Goal: Task Accomplishment & Management: Manage account settings

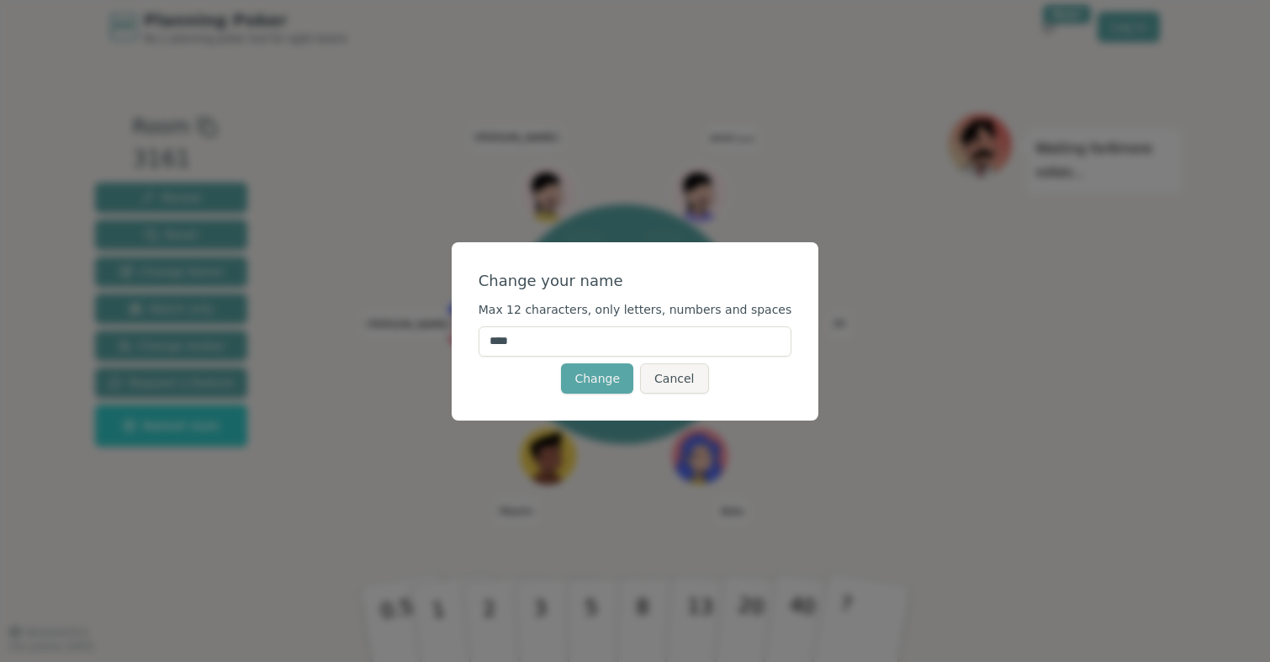
click at [560, 338] on input "****" at bounding box center [636, 341] width 314 height 30
type input "*"
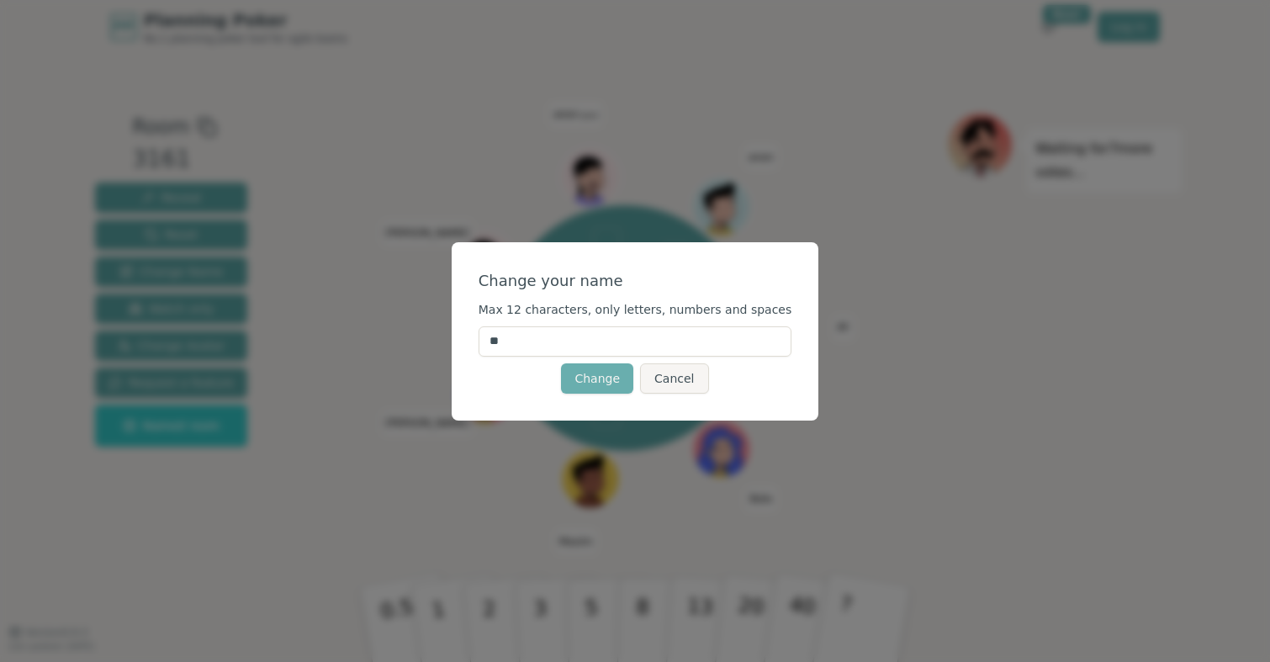
type input "**"
click at [582, 363] on button "Change" at bounding box center [597, 378] width 72 height 30
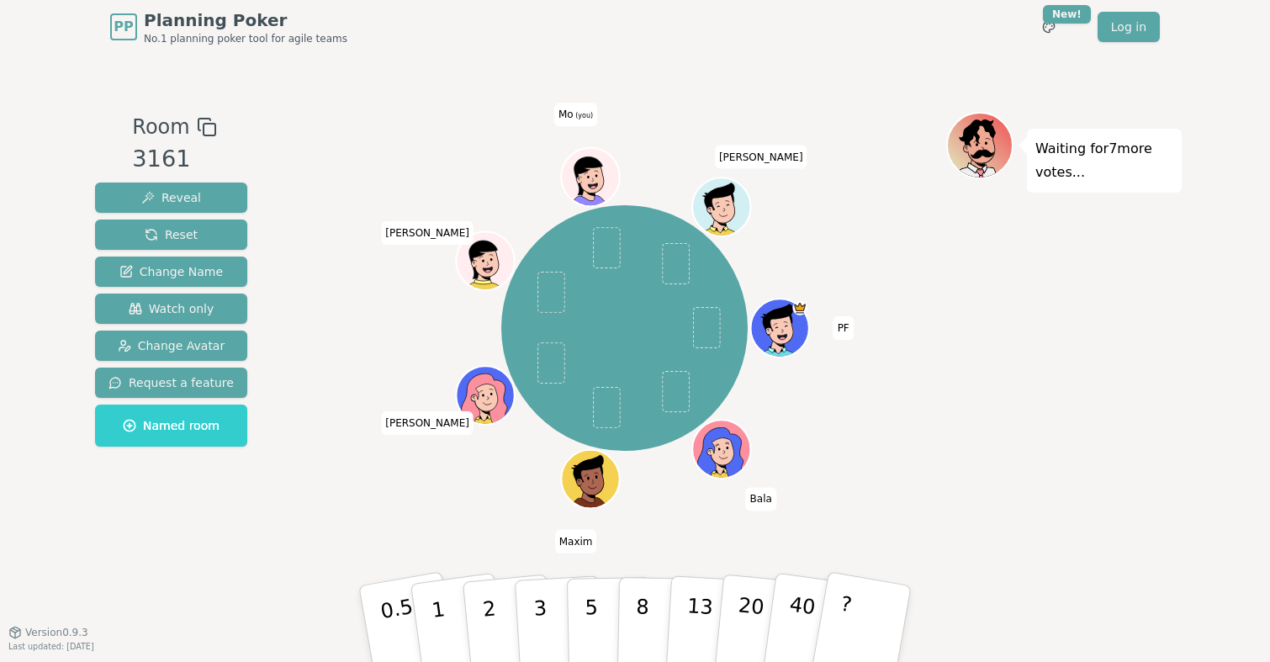
click at [577, 183] on icon at bounding box center [577, 180] width 5 height 7
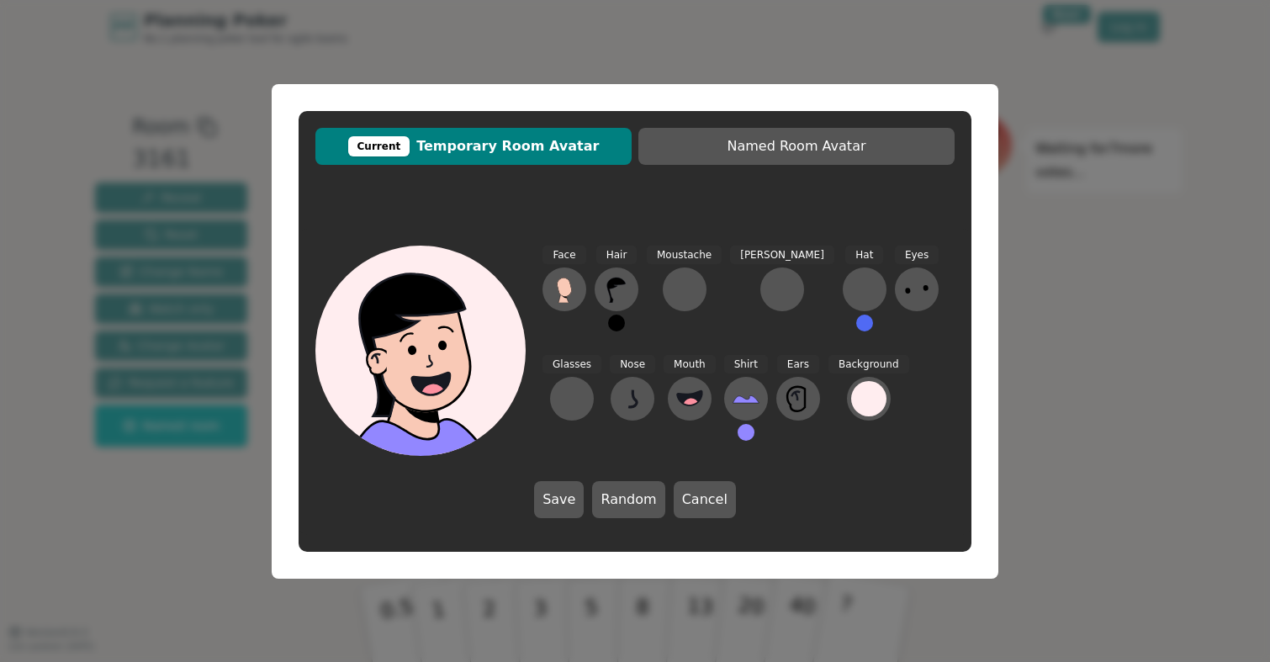
drag, startPoint x: 625, startPoint y: 392, endPoint x: 730, endPoint y: 342, distance: 116.6
click at [730, 342] on div "Face Hair Moustache [PERSON_NAME] Hat Eyes Glasses Nose Mouth Shirt Ears Backgr…" at bounding box center [749, 351] width 412 height 210
click at [616, 294] on icon at bounding box center [616, 289] width 27 height 27
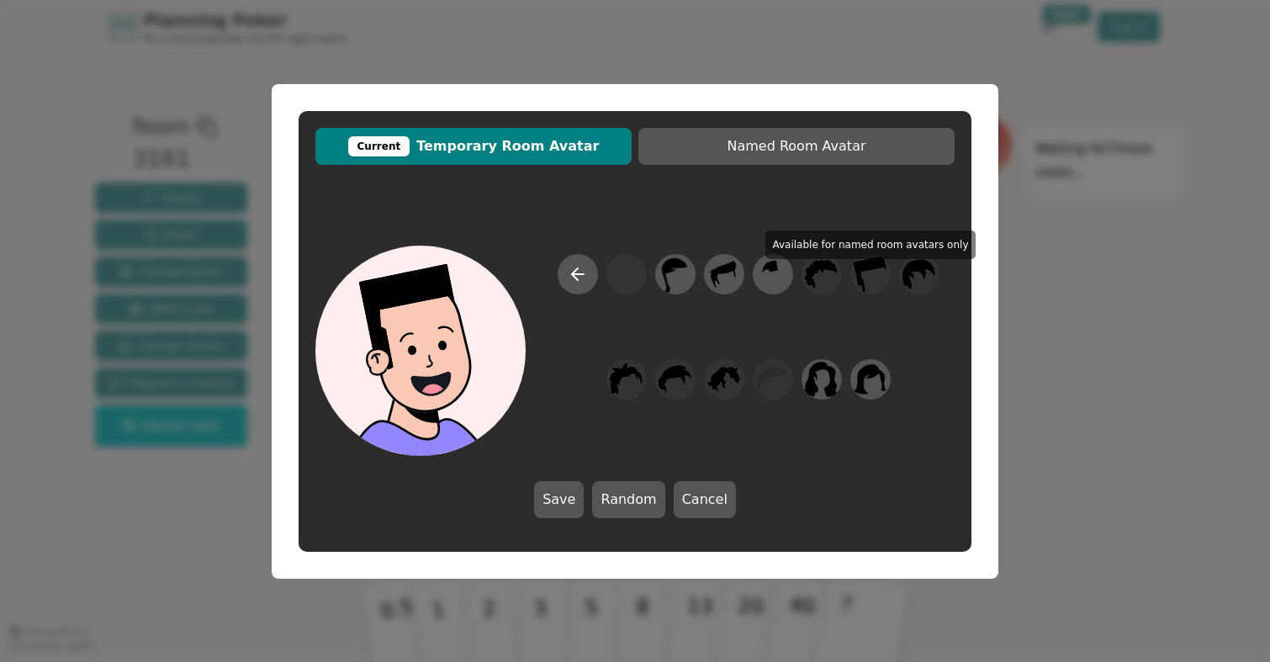
click at [857, 280] on div at bounding box center [749, 355] width 412 height 202
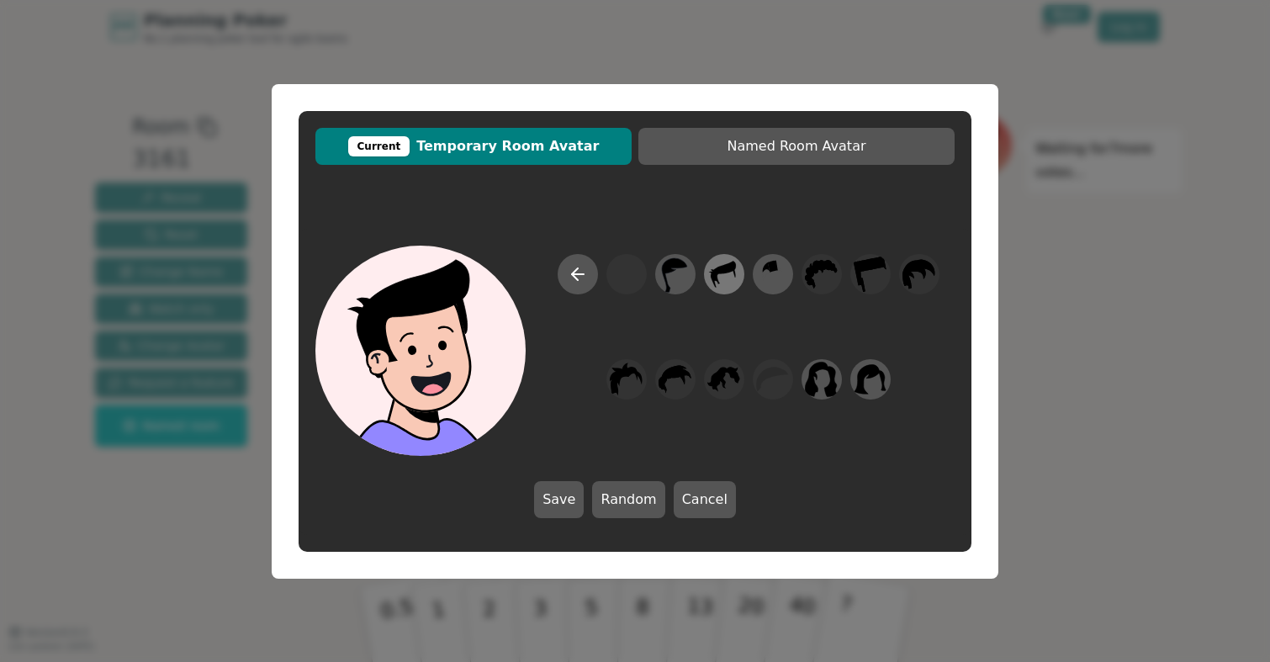
click at [719, 275] on icon at bounding box center [723, 274] width 33 height 38
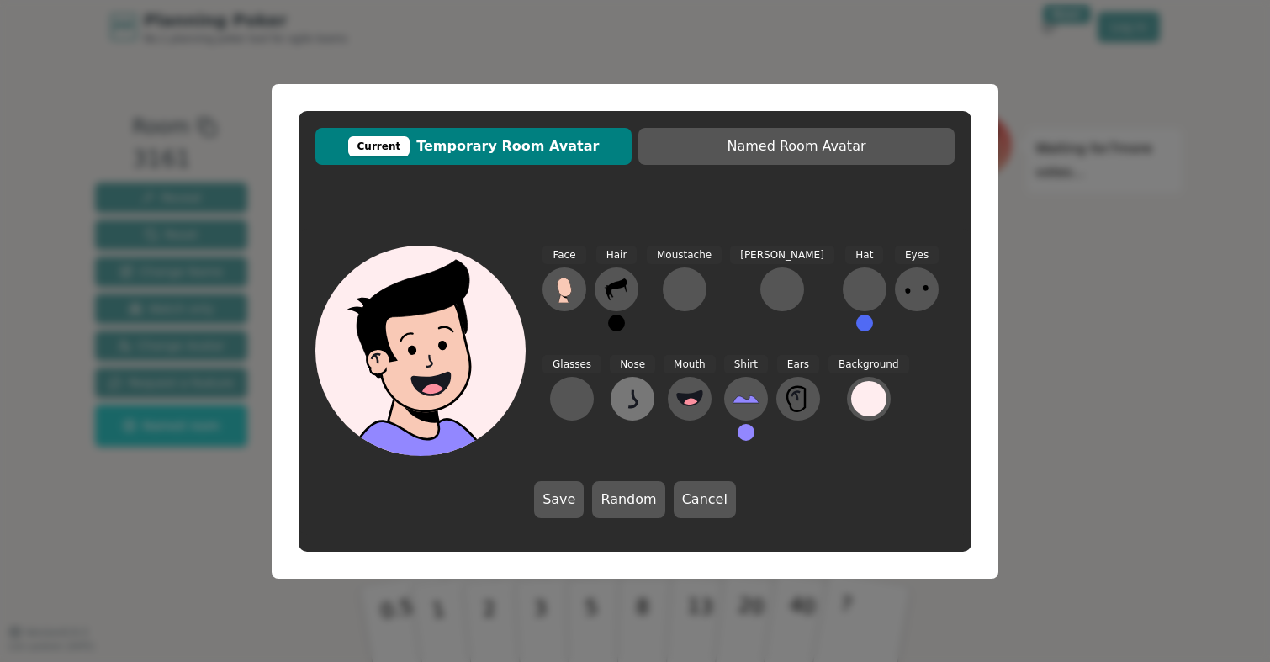
click at [611, 397] on button at bounding box center [633, 399] width 44 height 44
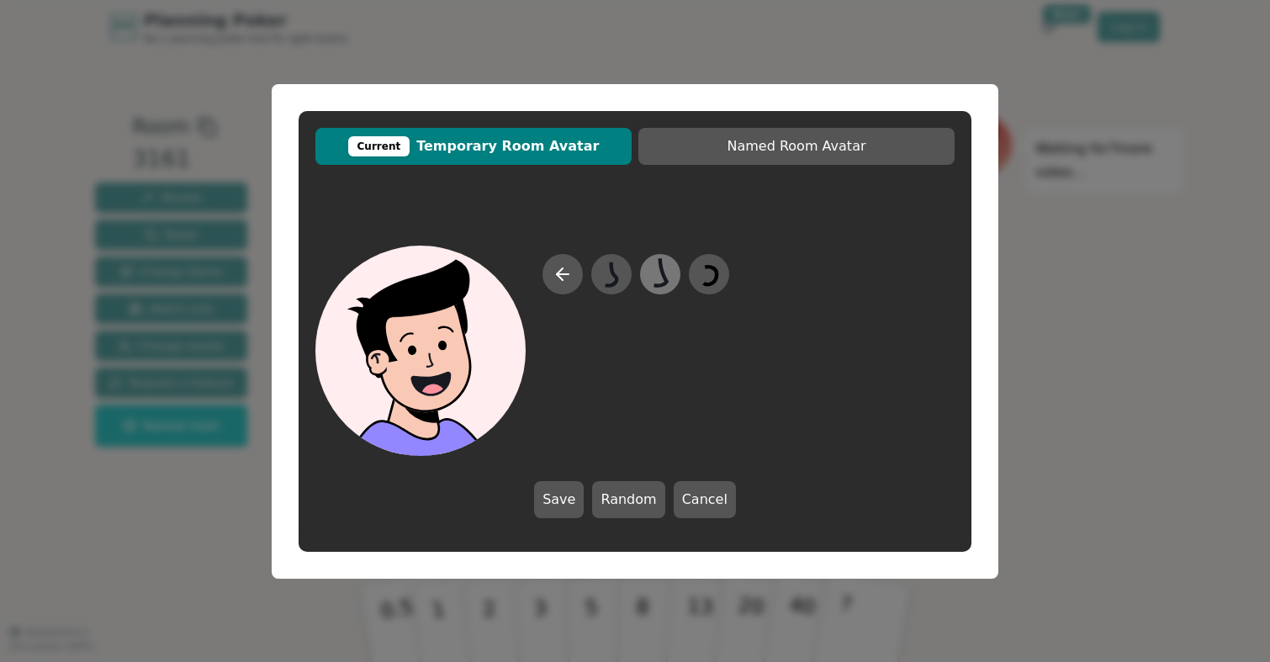
click at [656, 278] on icon at bounding box center [660, 274] width 33 height 38
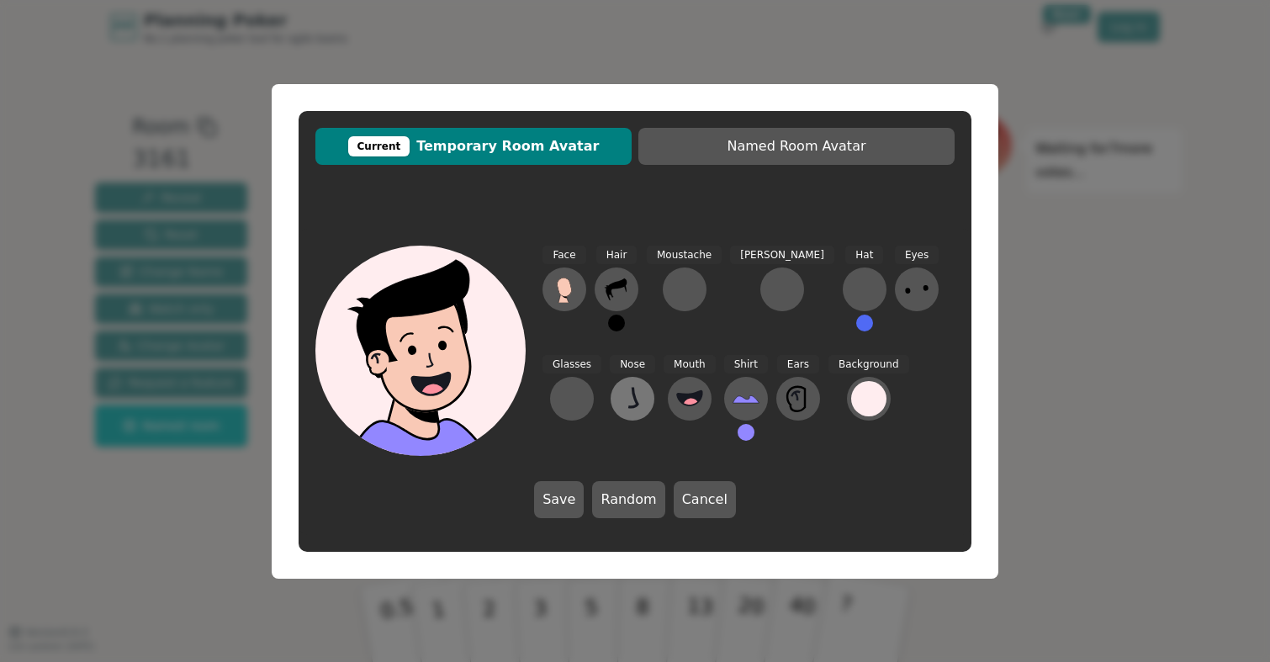
click at [628, 395] on icon at bounding box center [632, 398] width 9 height 20
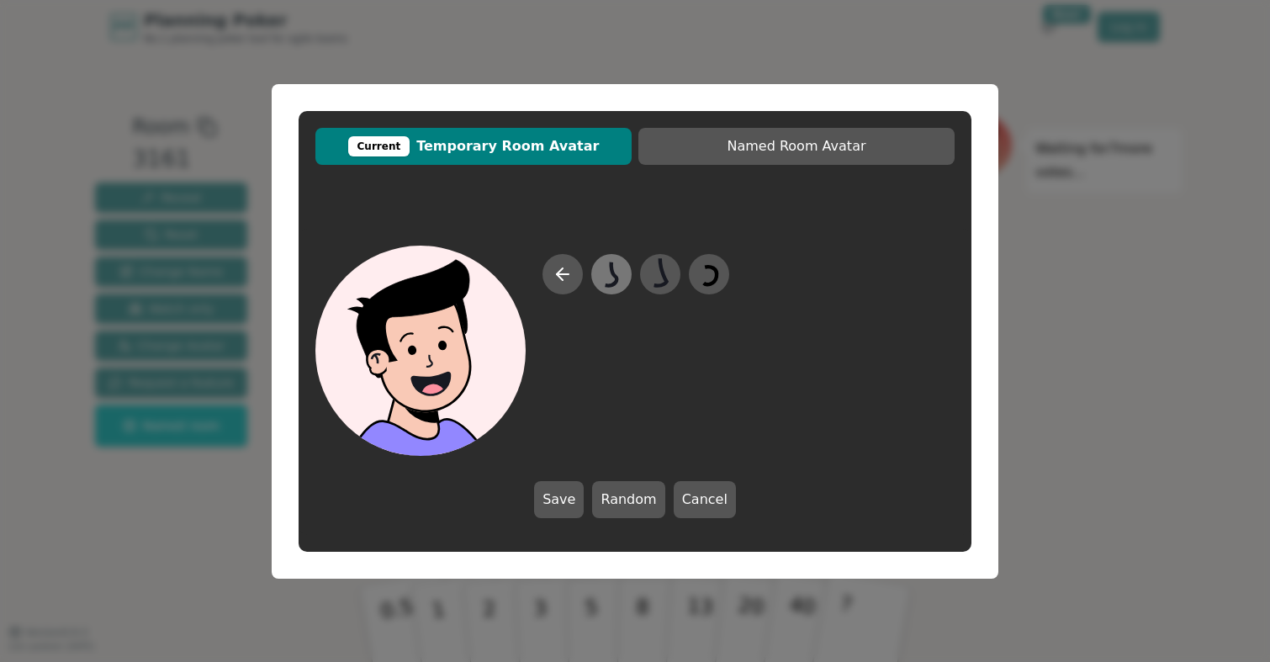
click at [607, 273] on icon at bounding box center [611, 274] width 33 height 38
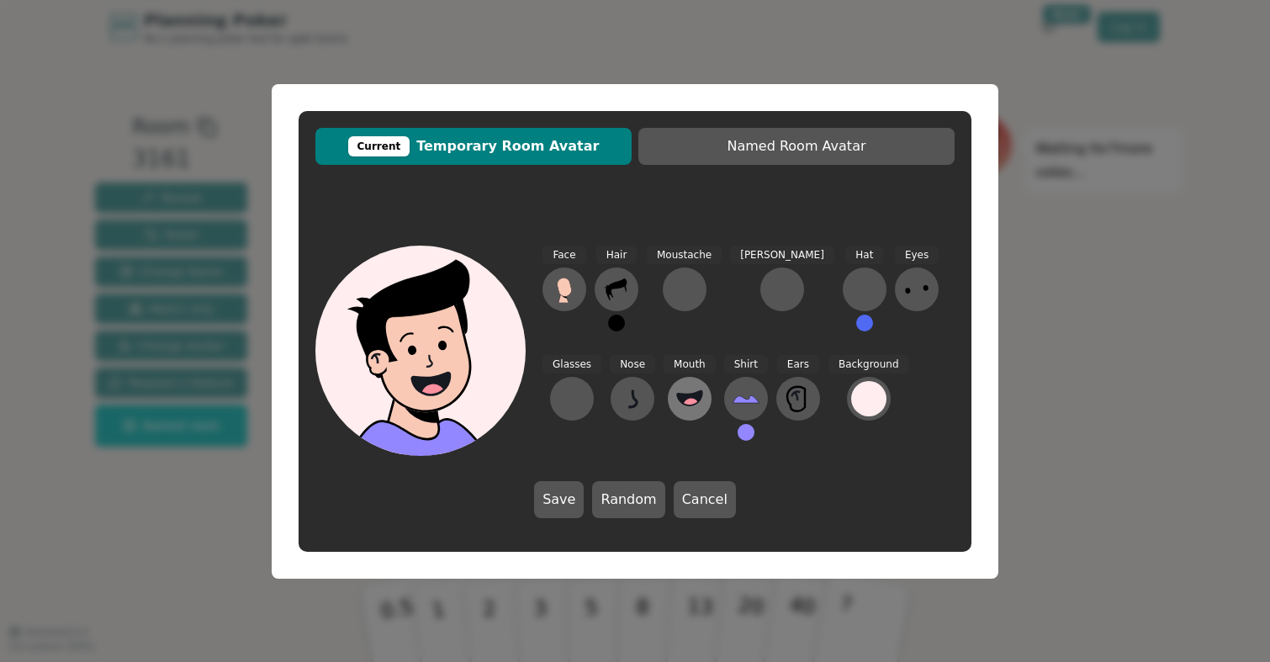
click at [676, 390] on icon at bounding box center [689, 398] width 27 height 27
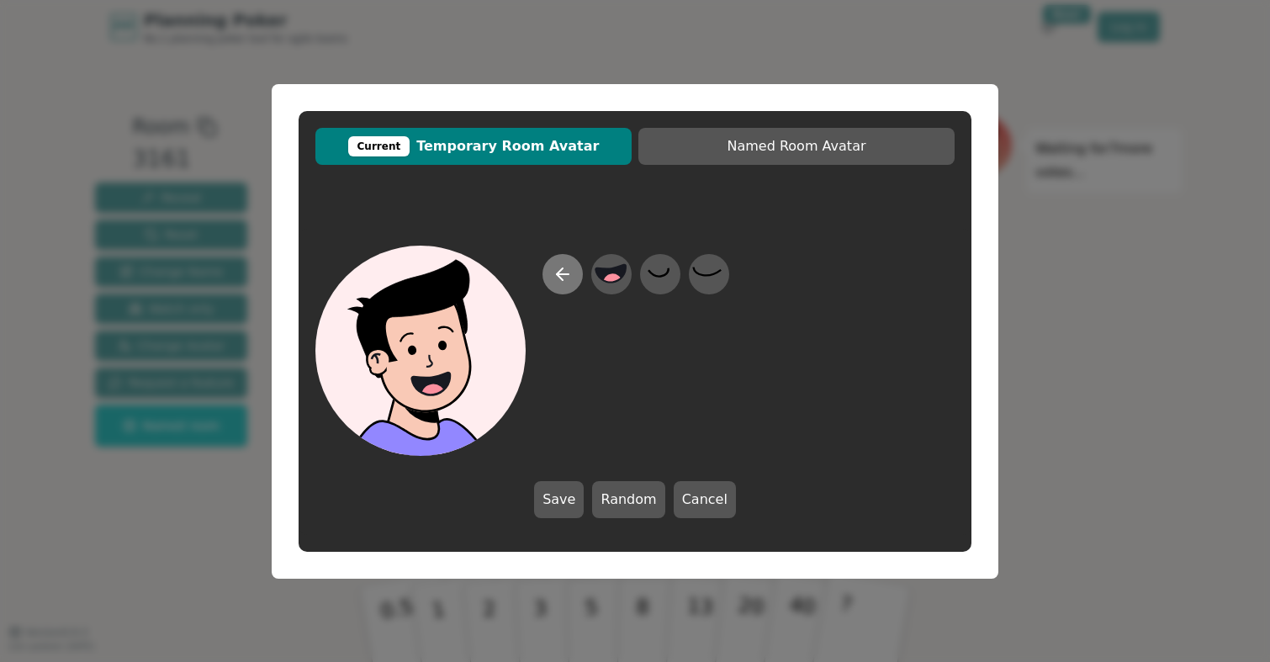
click at [557, 279] on icon at bounding box center [563, 274] width 20 height 20
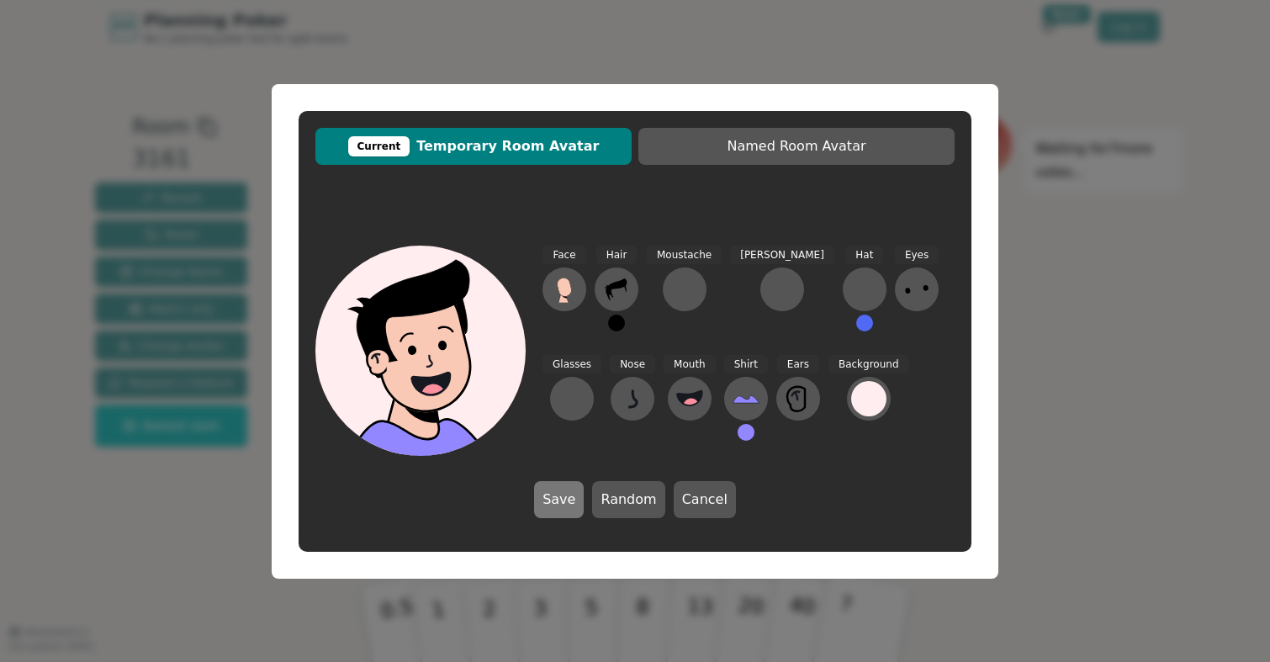
click at [548, 495] on button "Save" at bounding box center [559, 499] width 50 height 37
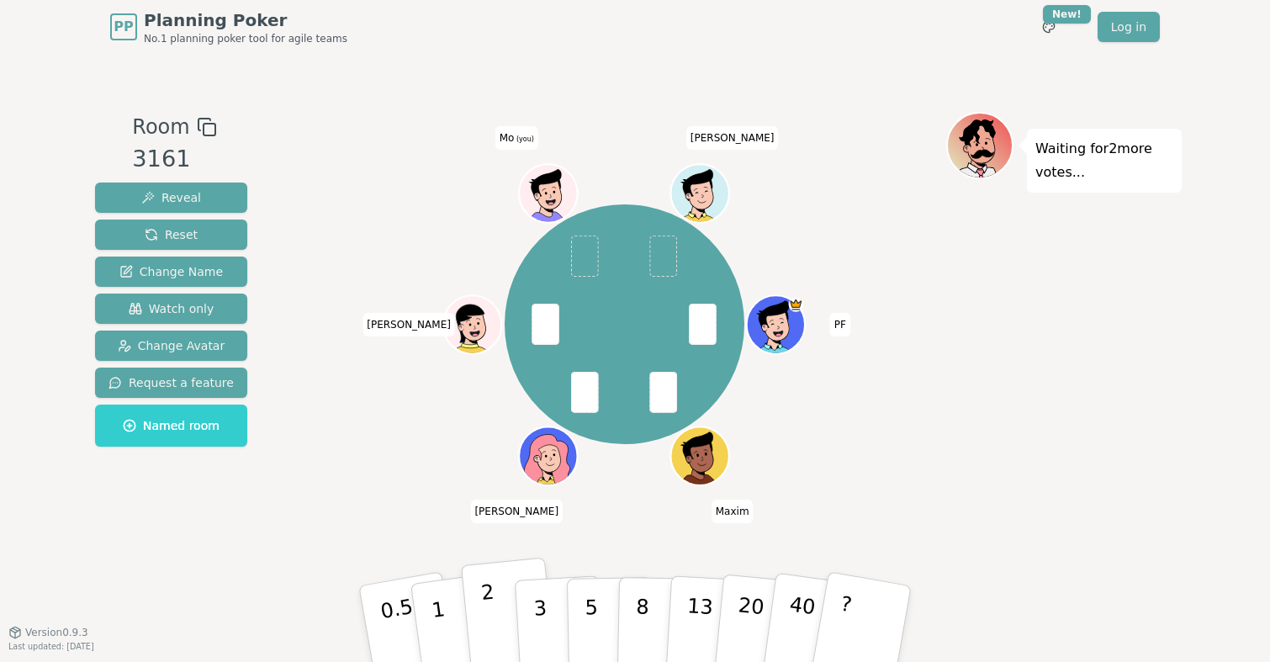
click at [501, 618] on button "2" at bounding box center [509, 625] width 96 height 134
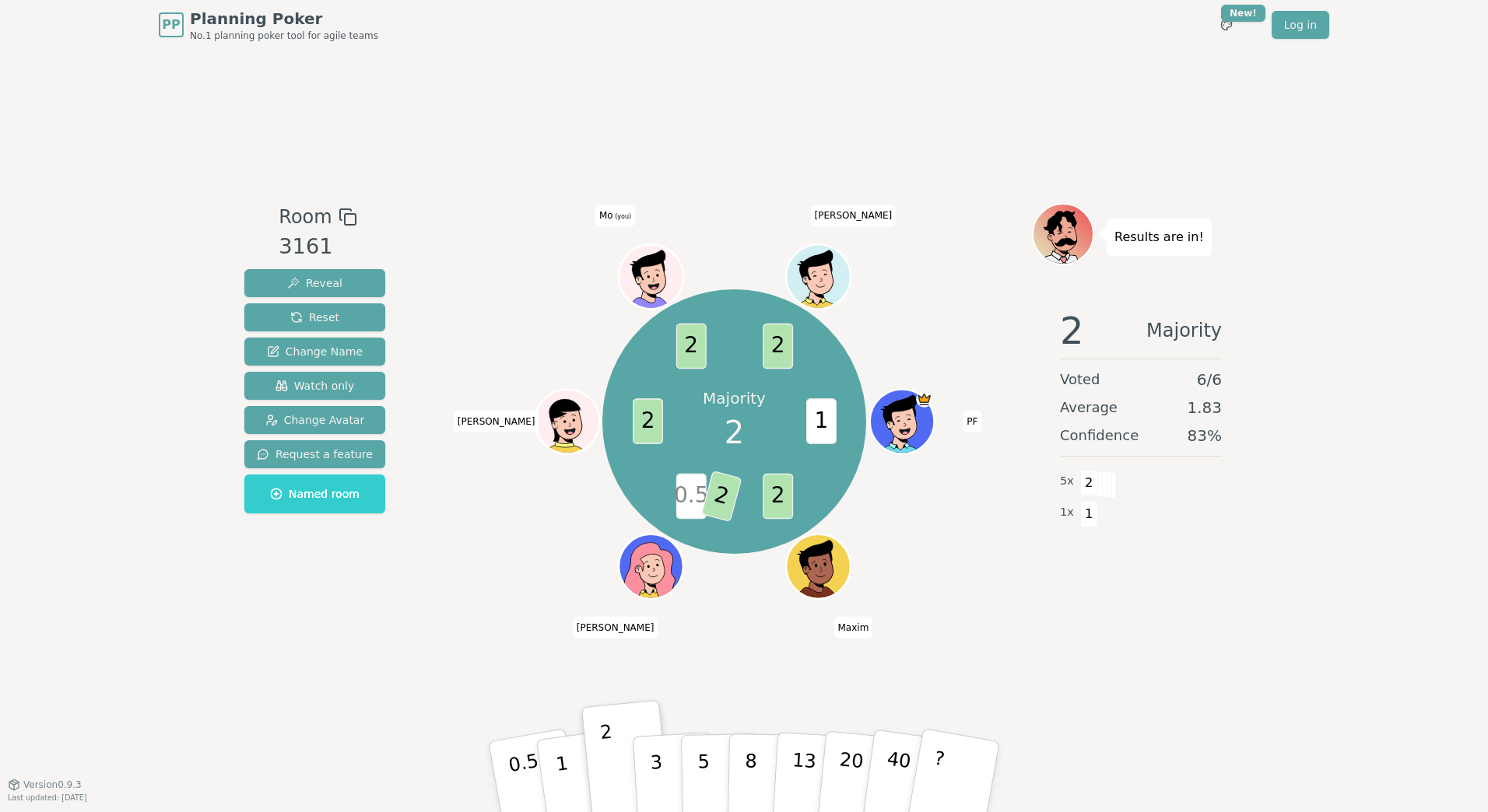
click at [645, 279] on div at bounding box center [651, 296] width 62 height 56
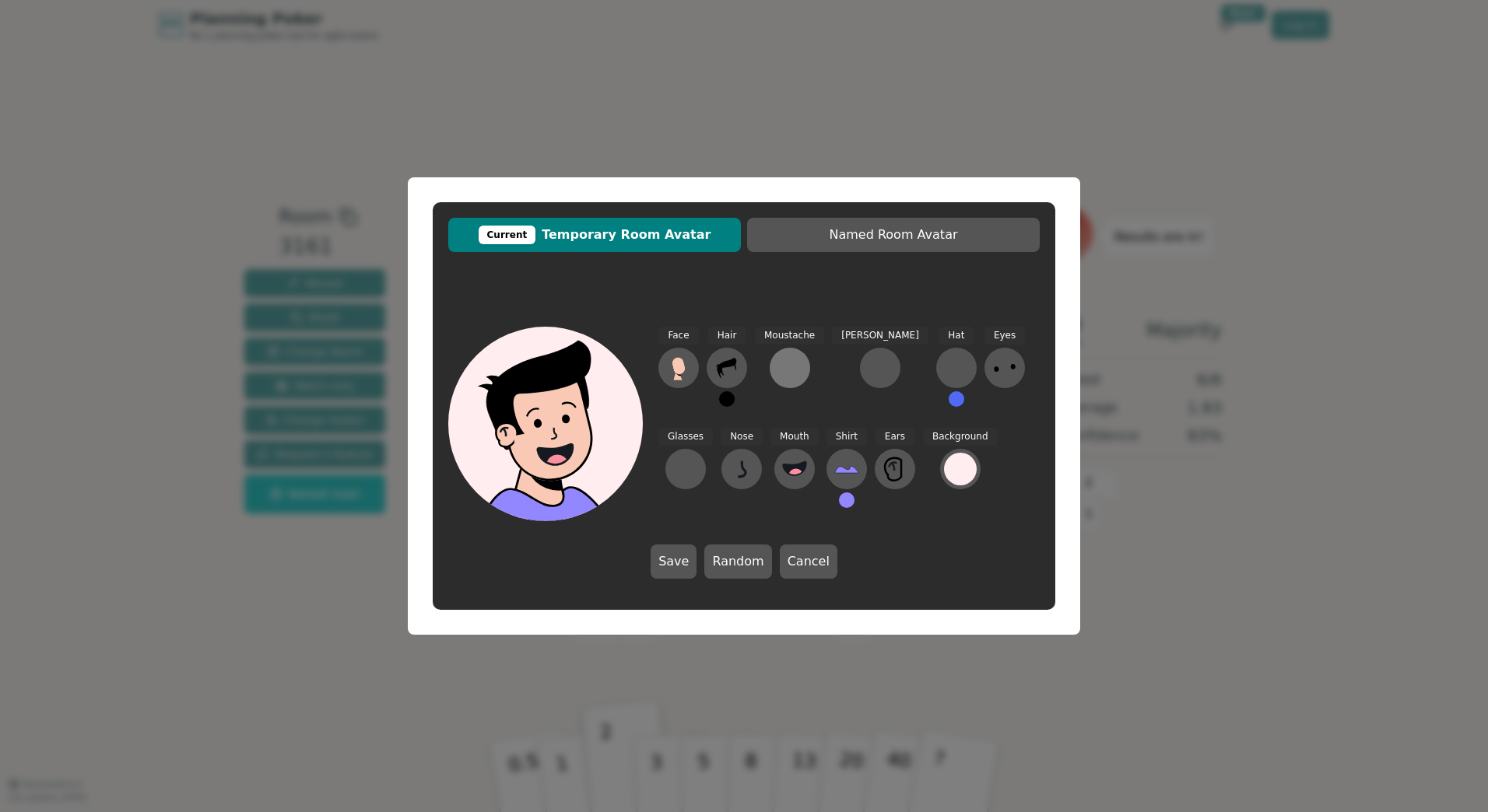
click at [791, 368] on div at bounding box center [789, 367] width 25 height 25
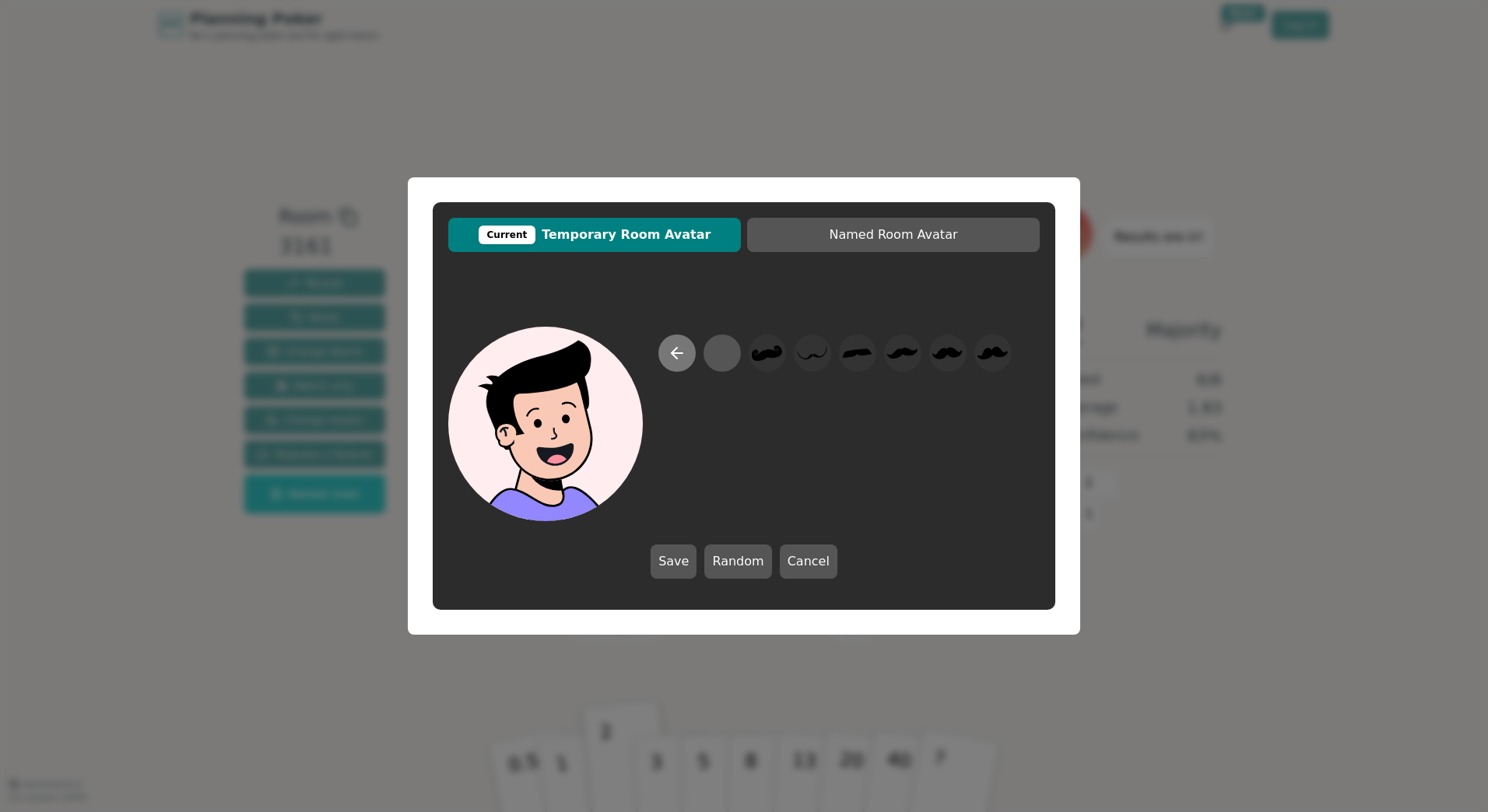
click at [685, 355] on icon at bounding box center [677, 353] width 19 height 18
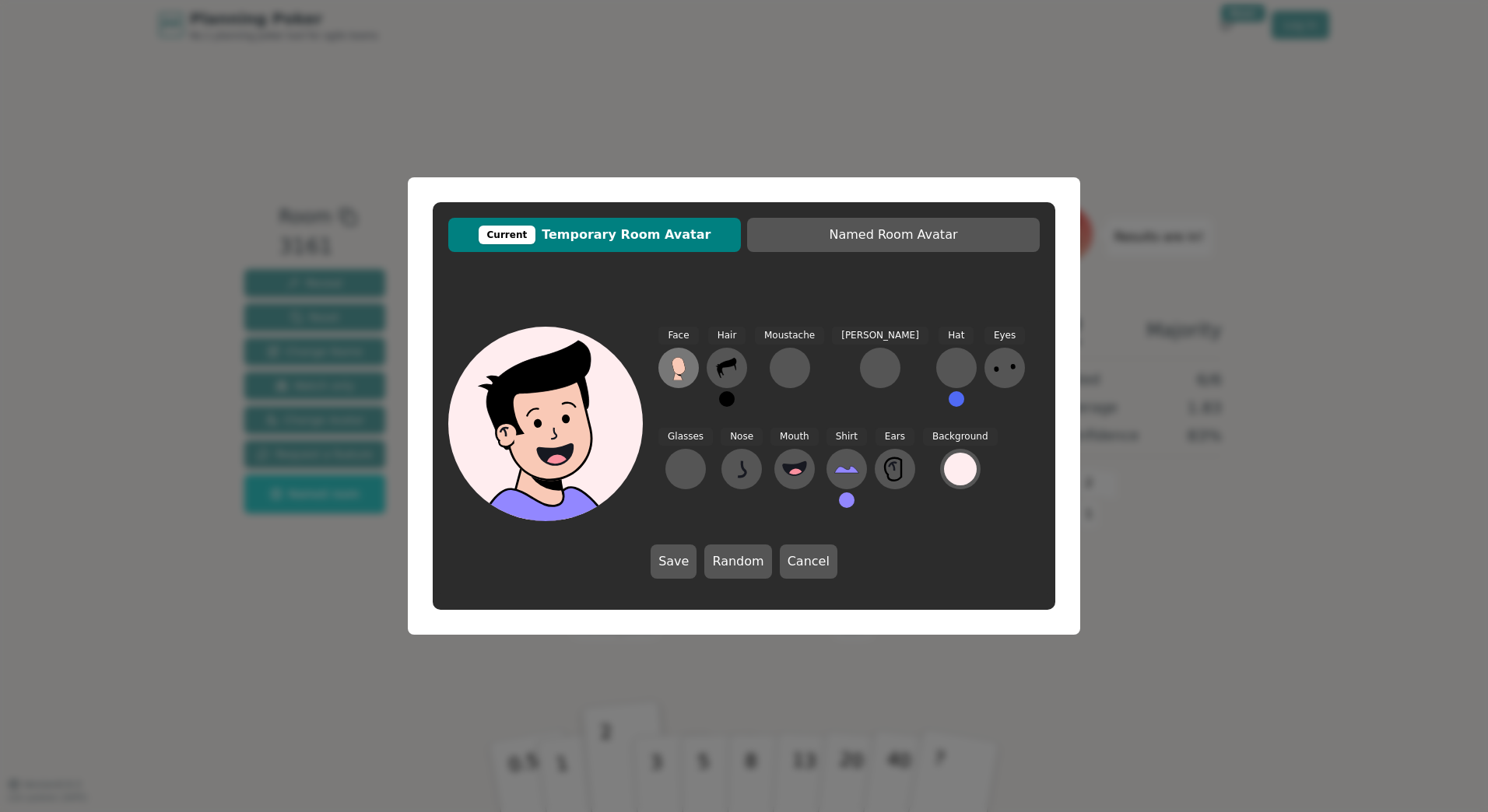
click at [679, 367] on icon at bounding box center [678, 365] width 13 height 18
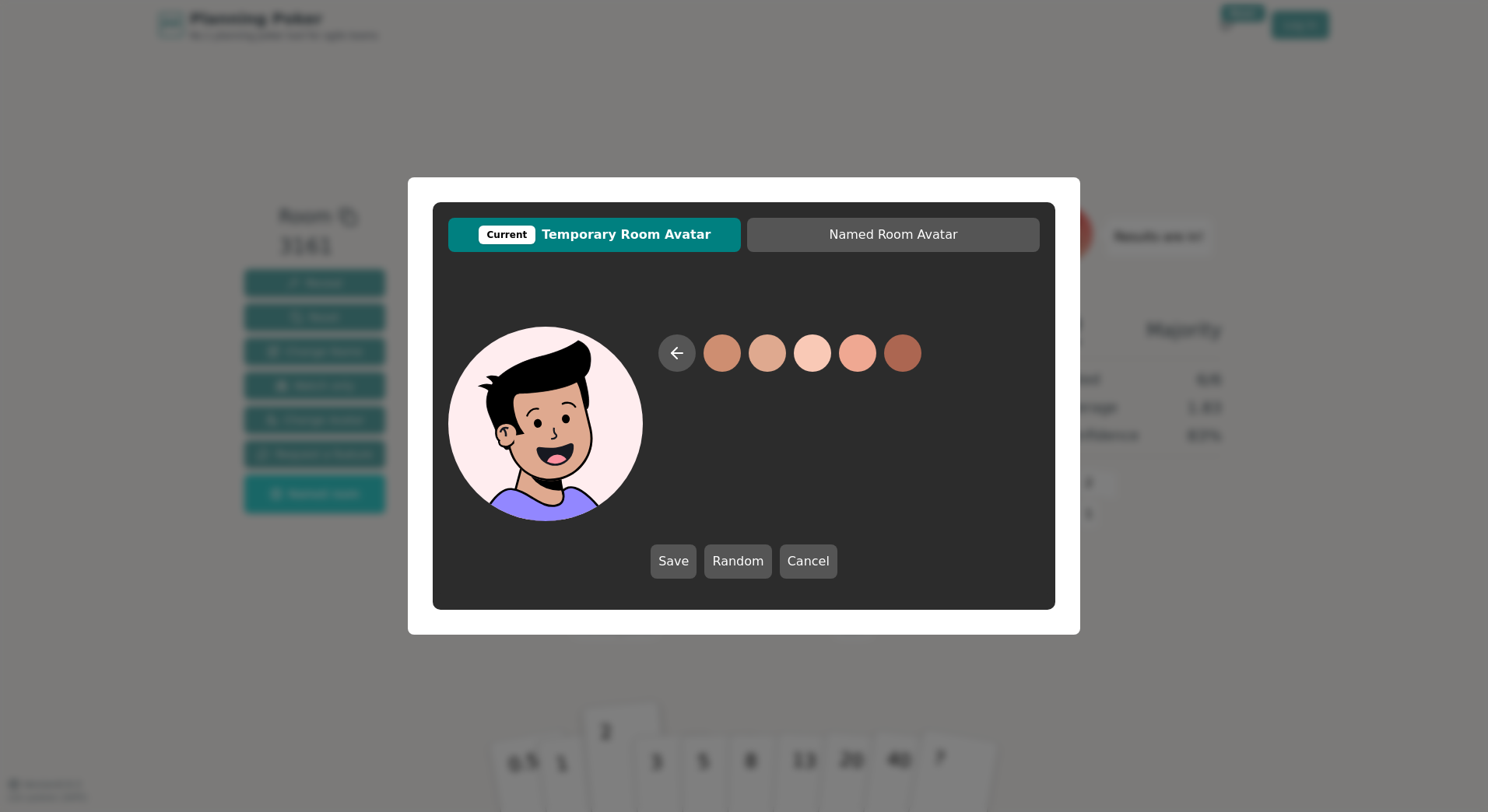
click at [759, 353] on button at bounding box center [767, 353] width 37 height 37
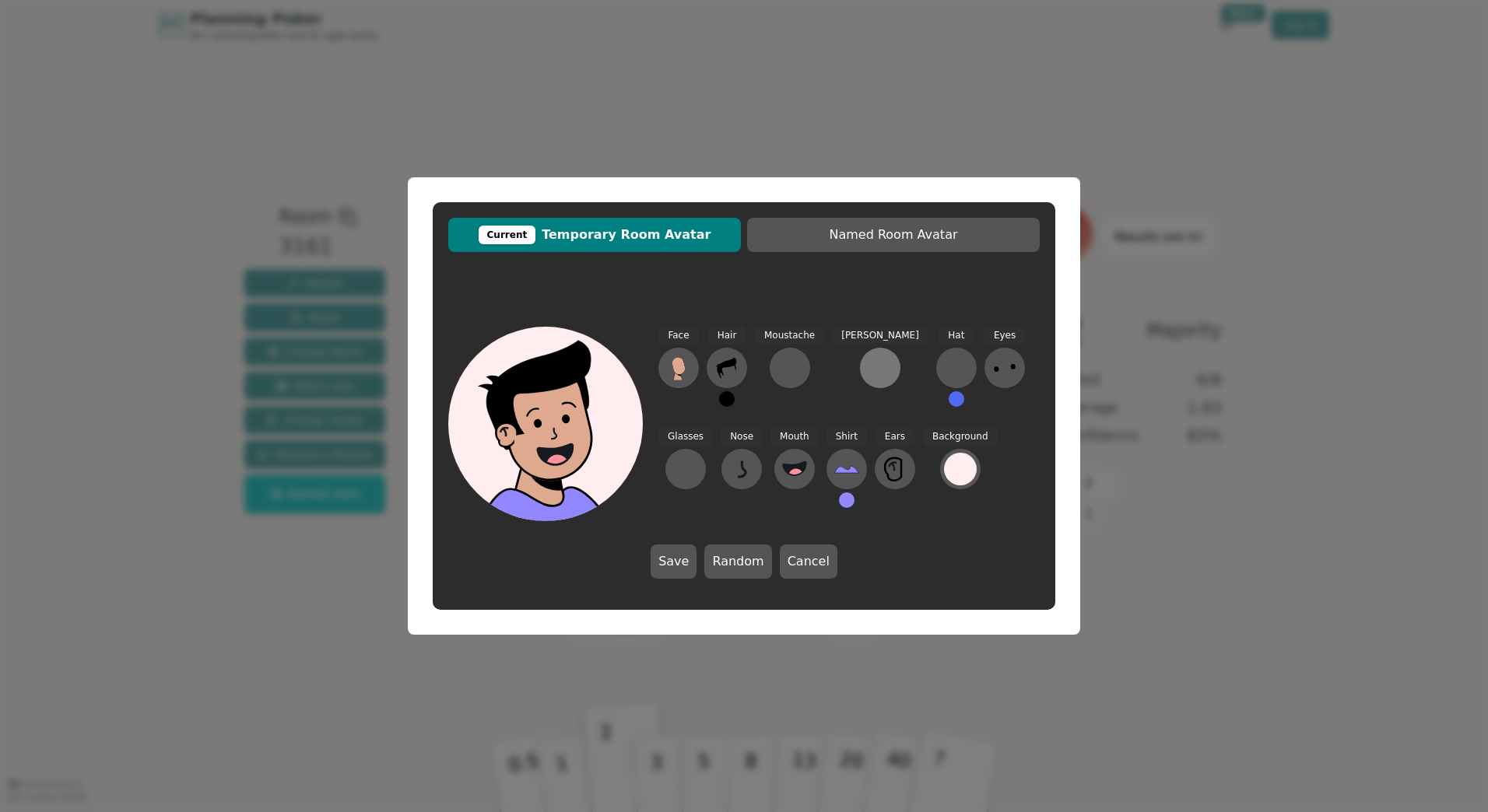
click at [861, 364] on button at bounding box center [881, 368] width 41 height 41
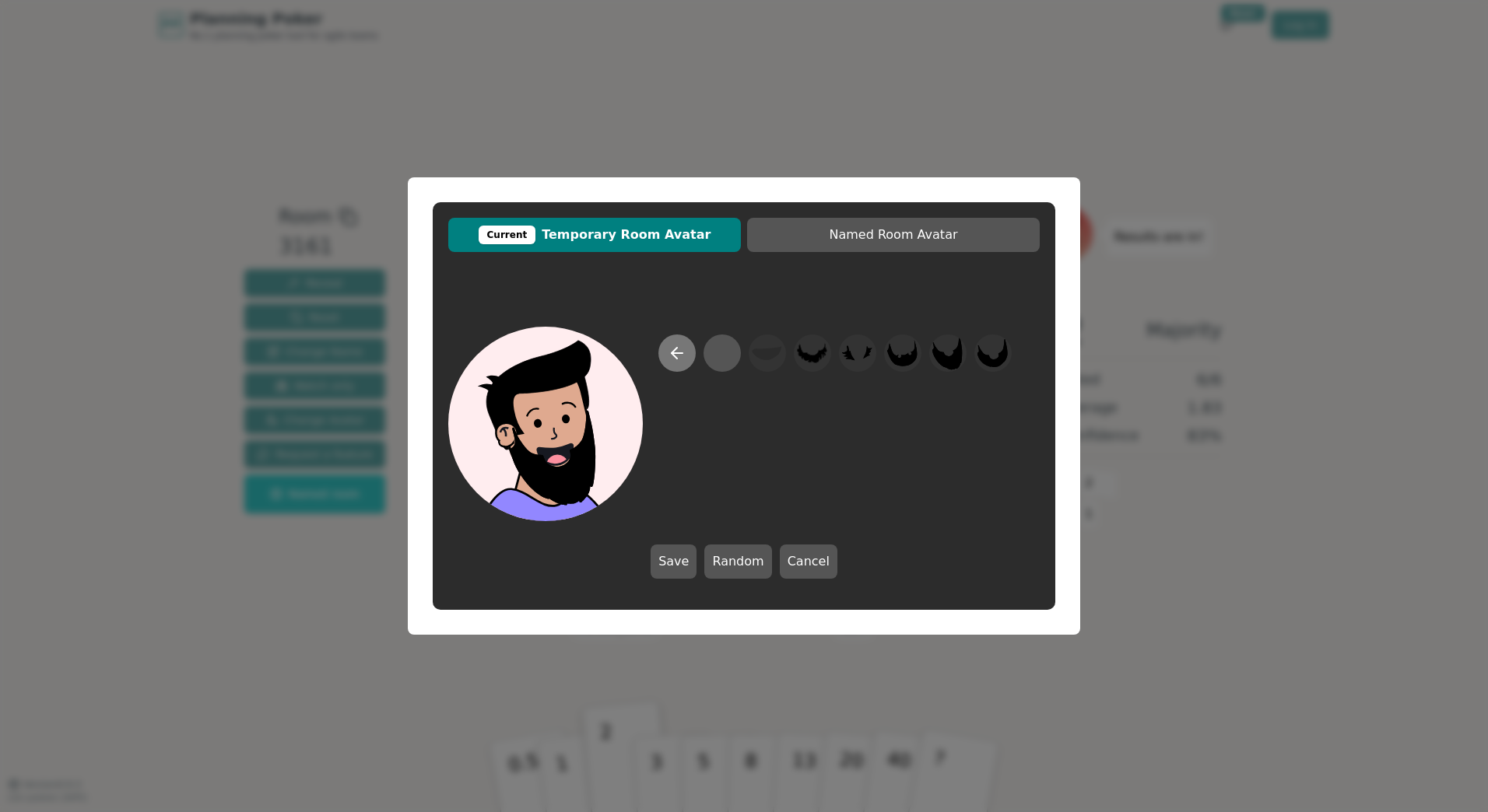
click at [669, 355] on icon at bounding box center [677, 353] width 19 height 18
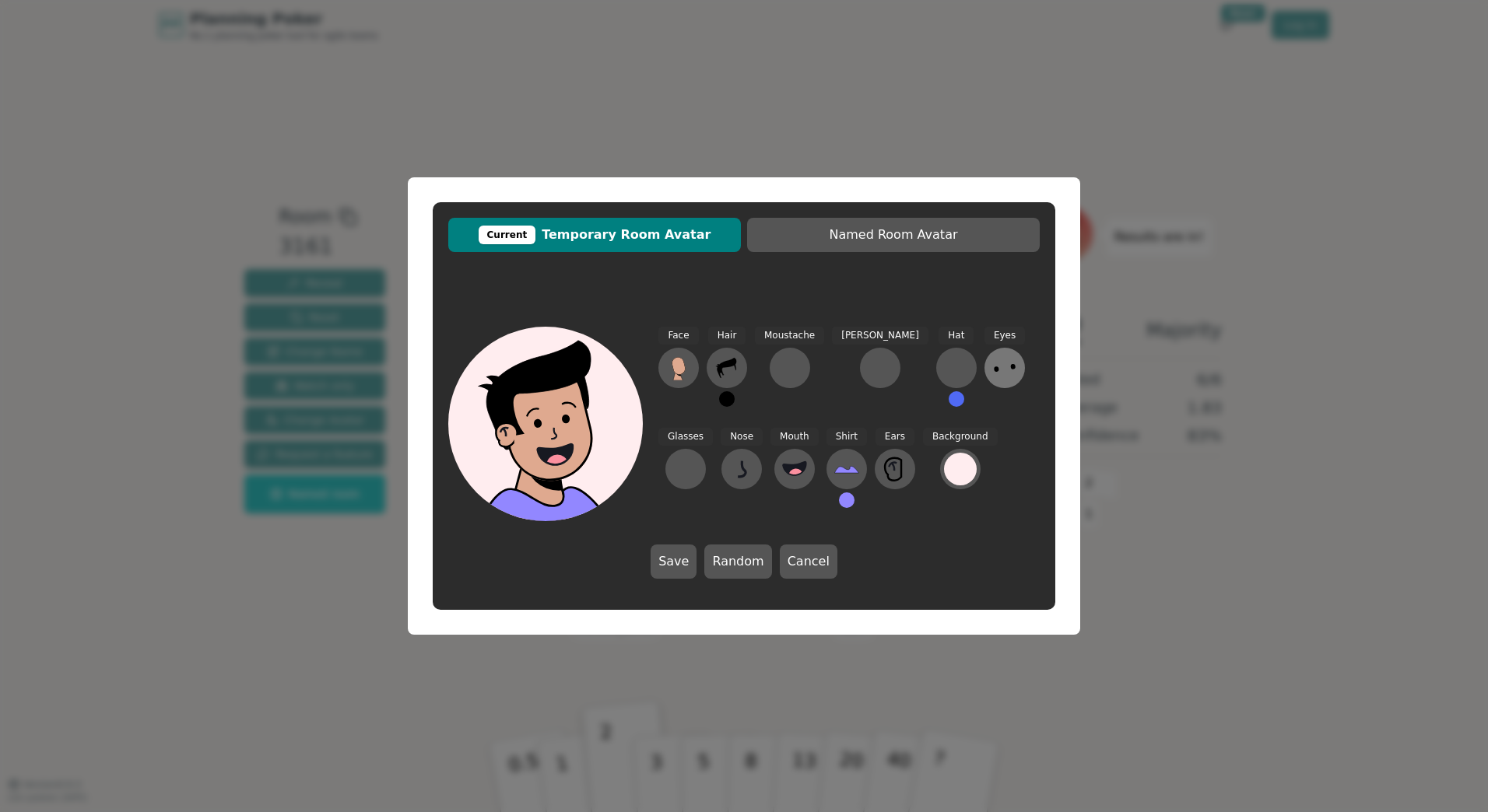
click at [993, 371] on icon at bounding box center [1005, 367] width 25 height 25
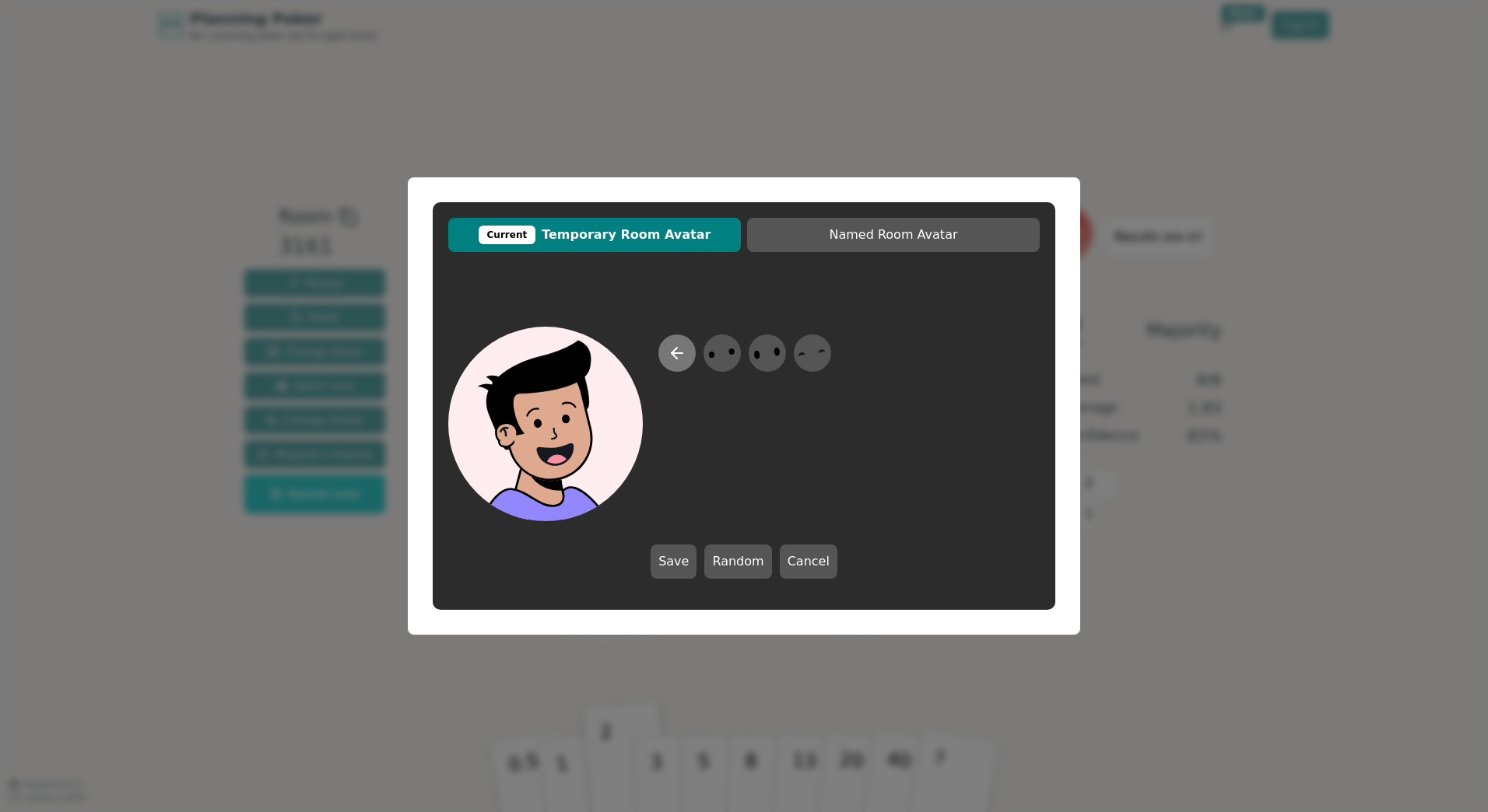
click at [691, 353] on button at bounding box center [677, 353] width 37 height 37
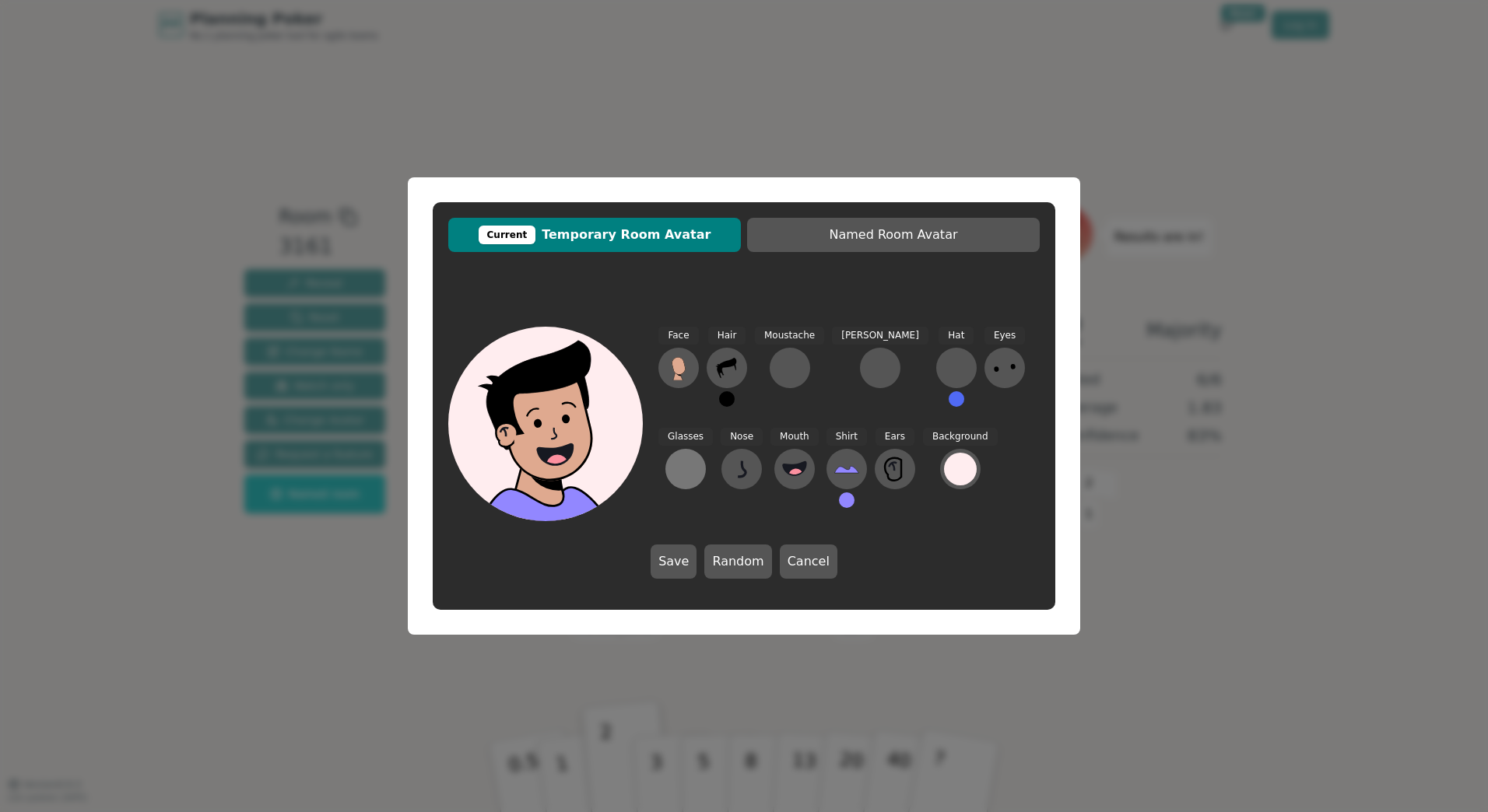
click at [699, 457] on div at bounding box center [686, 469] width 25 height 25
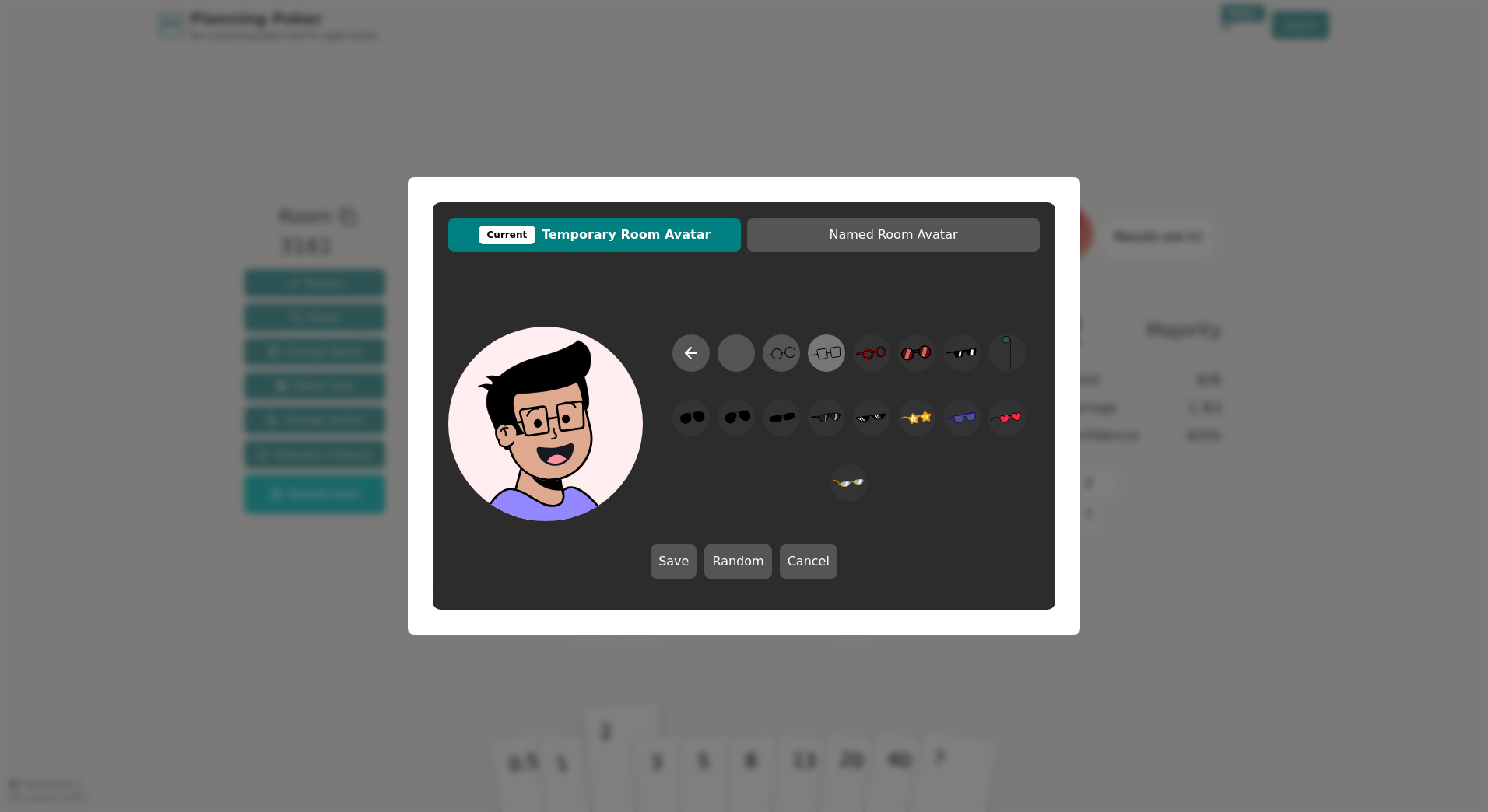
click at [818, 354] on icon at bounding box center [823, 354] width 11 height 11
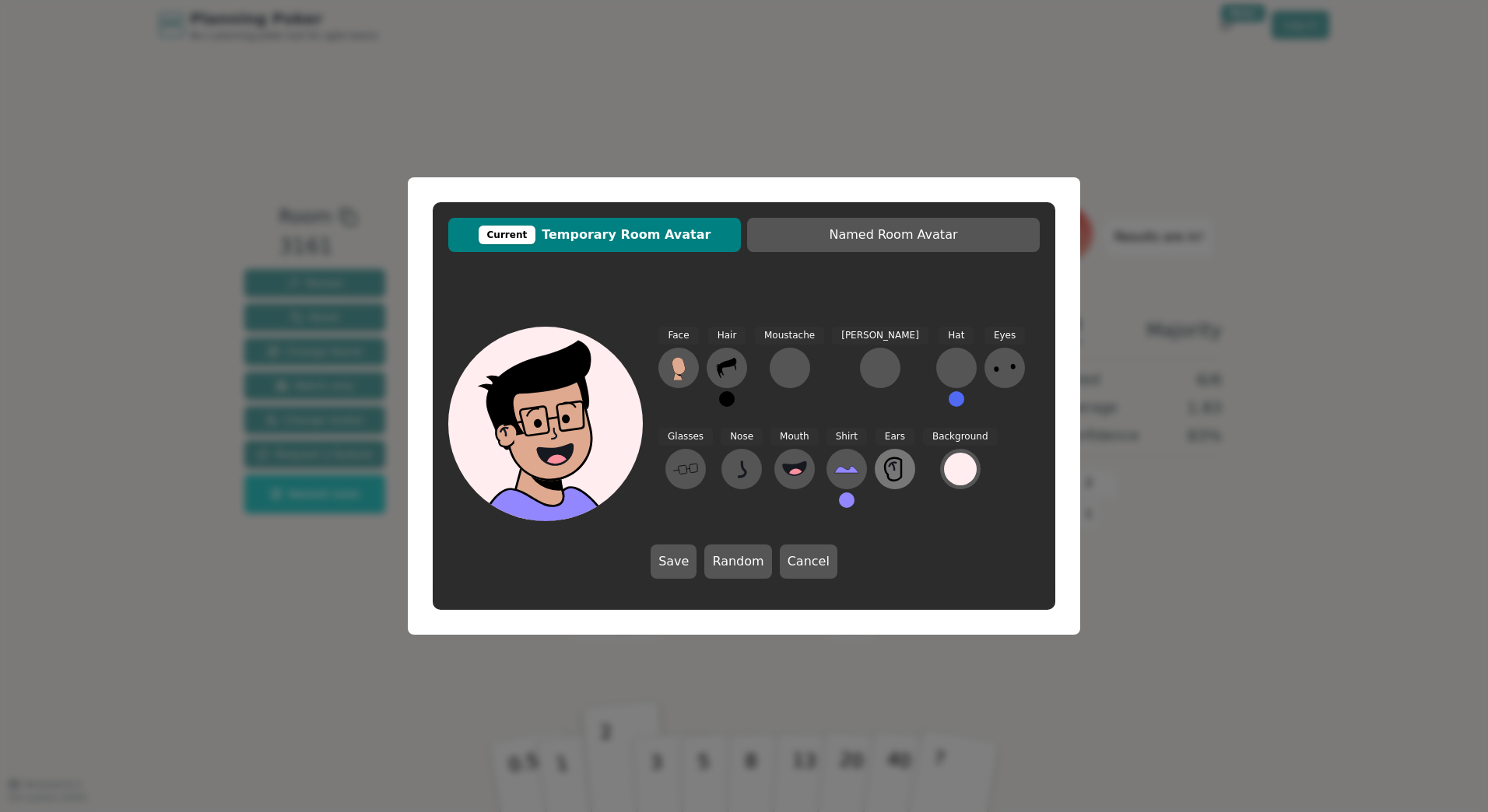
click at [883, 465] on icon at bounding box center [895, 469] width 25 height 25
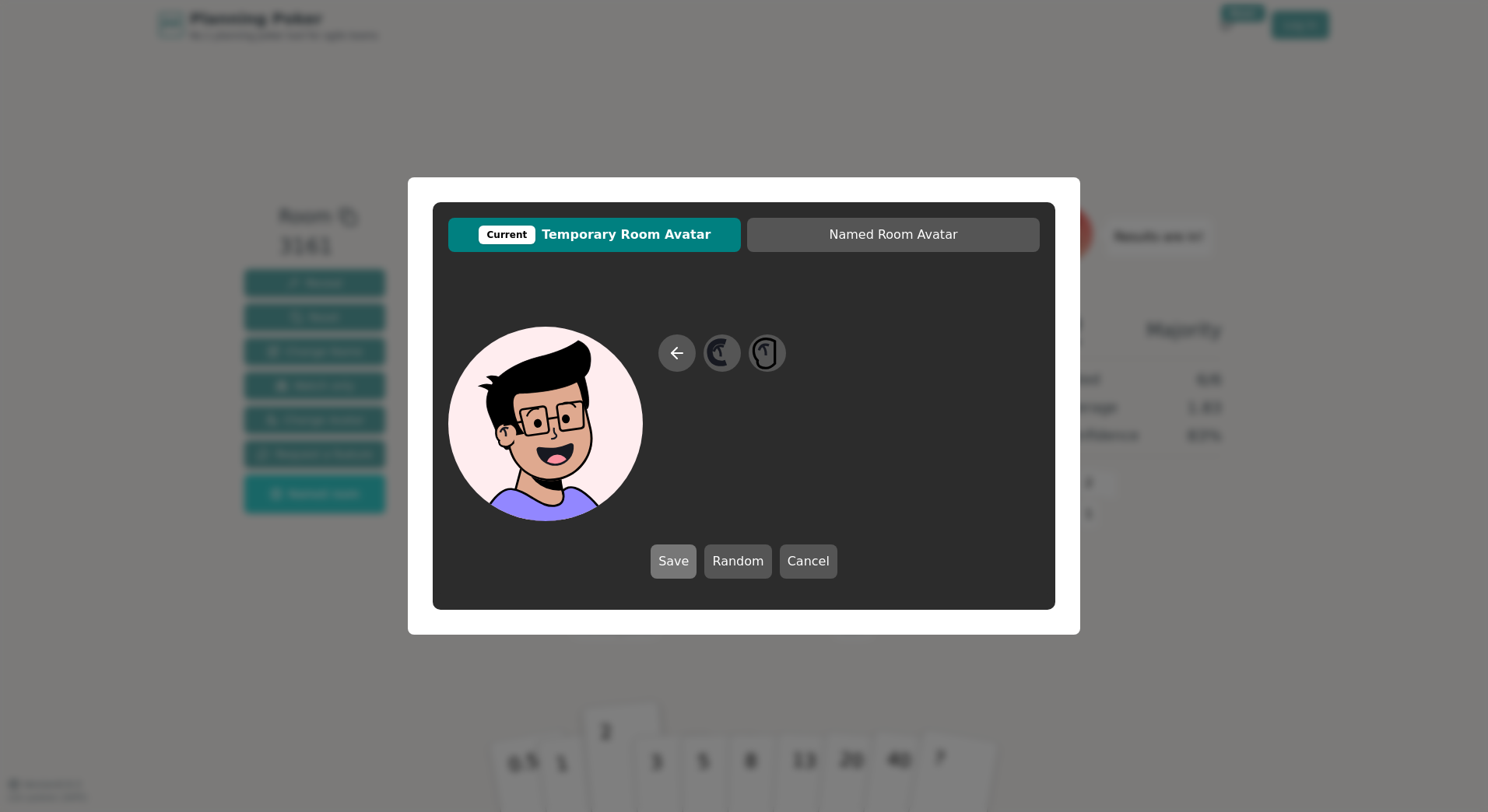
click at [694, 553] on button "Save" at bounding box center [674, 561] width 46 height 34
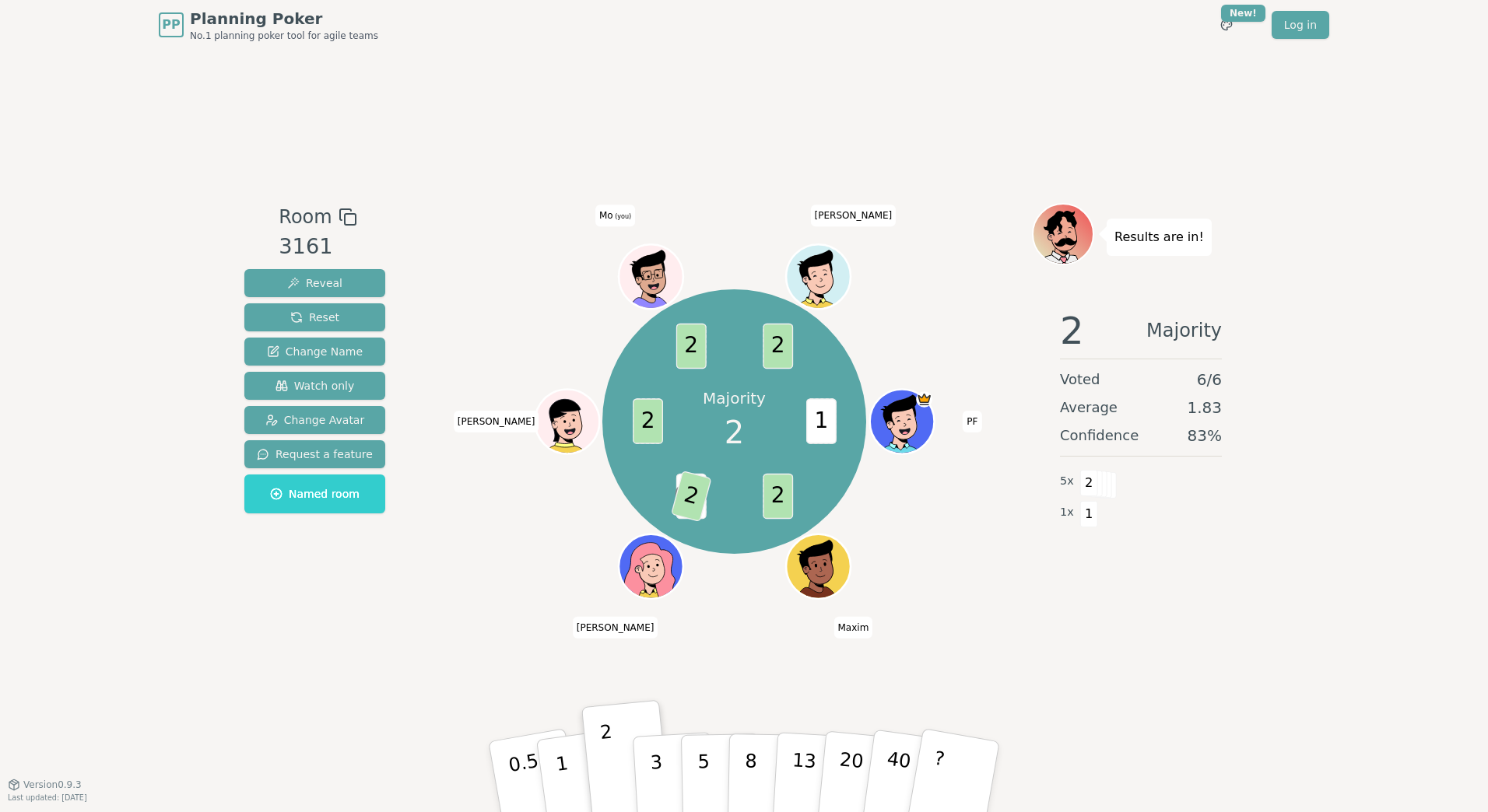
click at [454, 611] on div "Room 3161 Reveal Reset Change Name Watch only Change Avatar Request a feature N…" at bounding box center [744, 417] width 1012 height 734
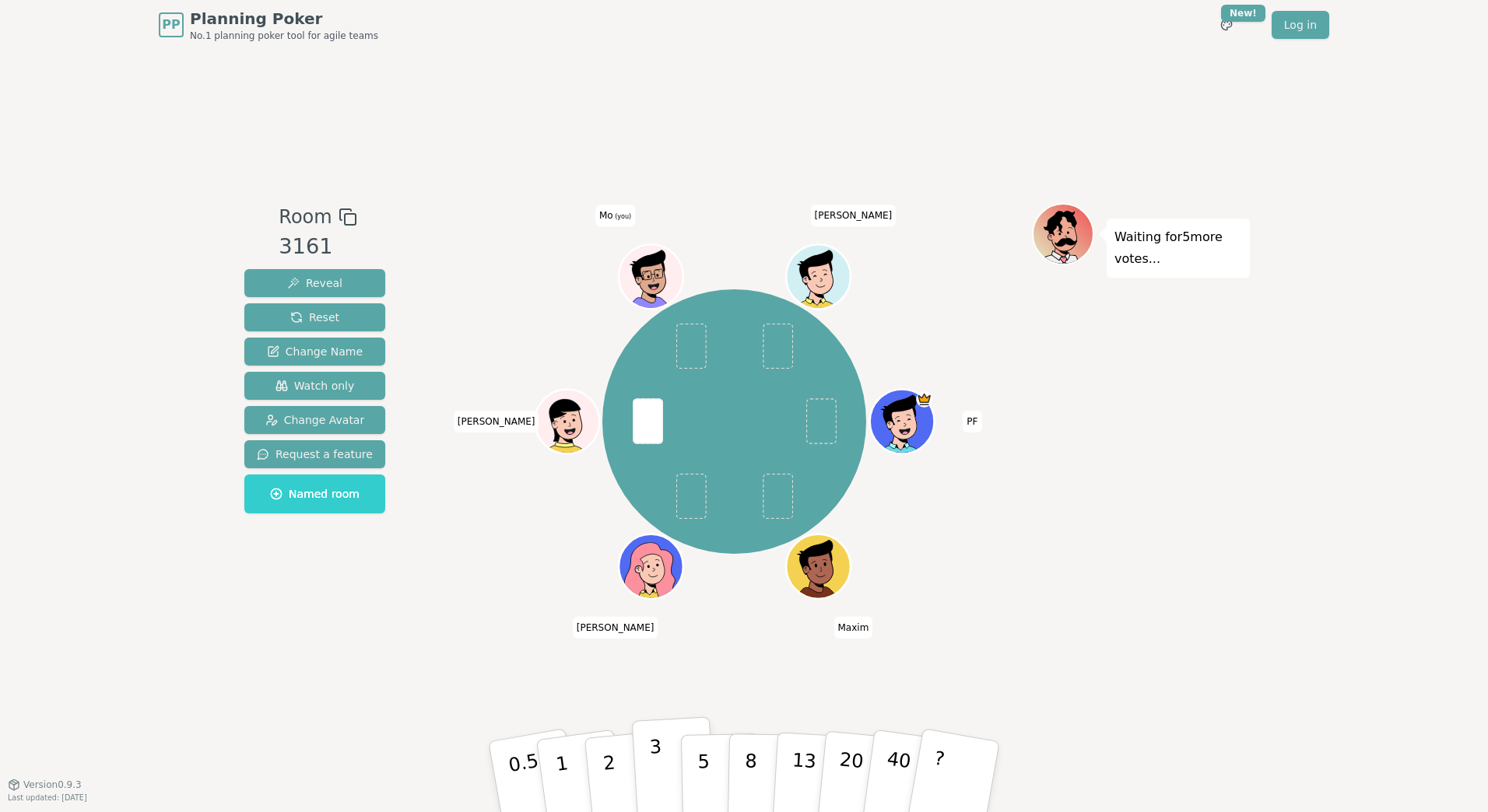
click at [643, 611] on button "3" at bounding box center [675, 777] width 85 height 121
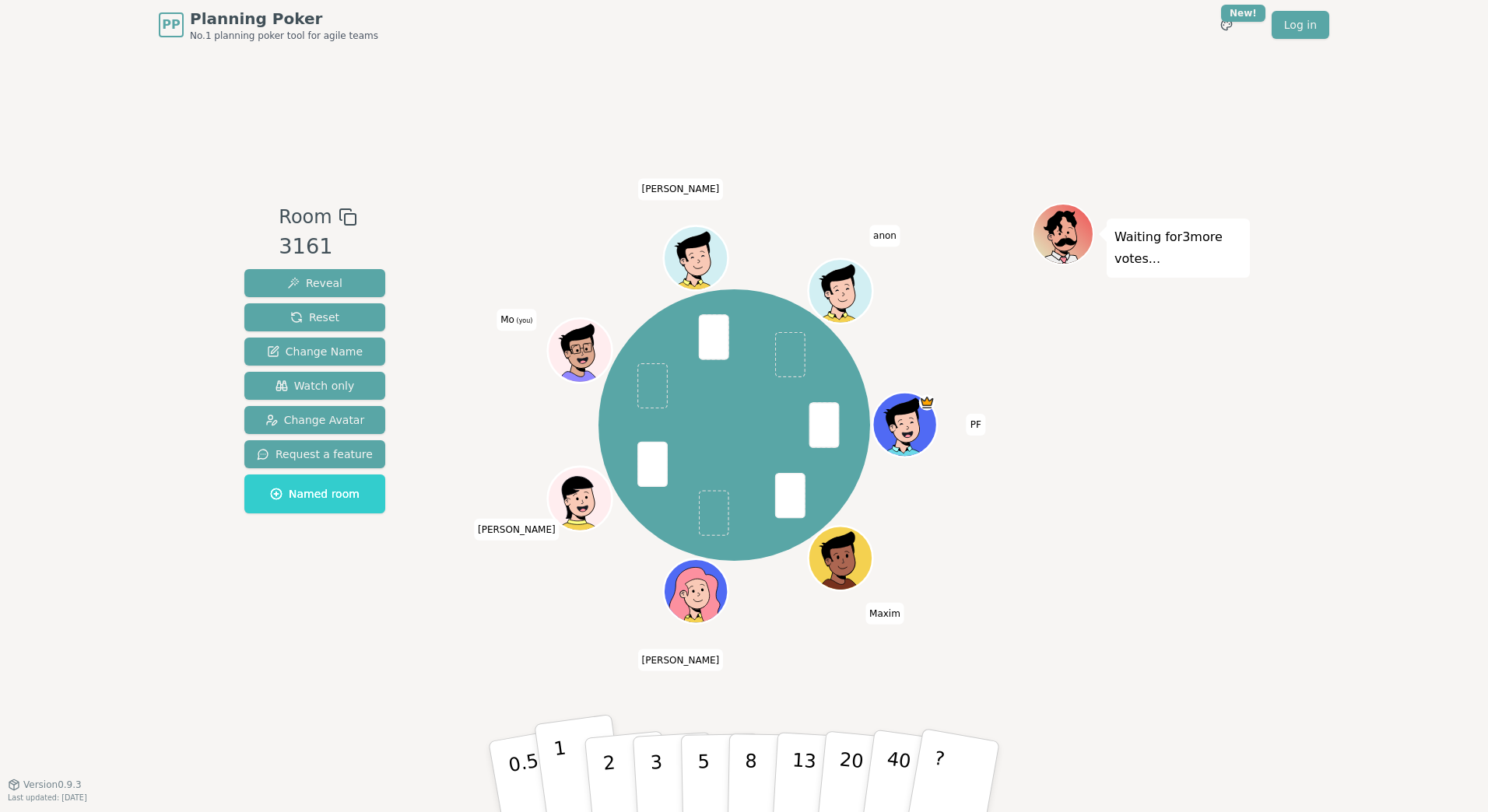
click at [560, 611] on p "1" at bounding box center [564, 780] width 23 height 85
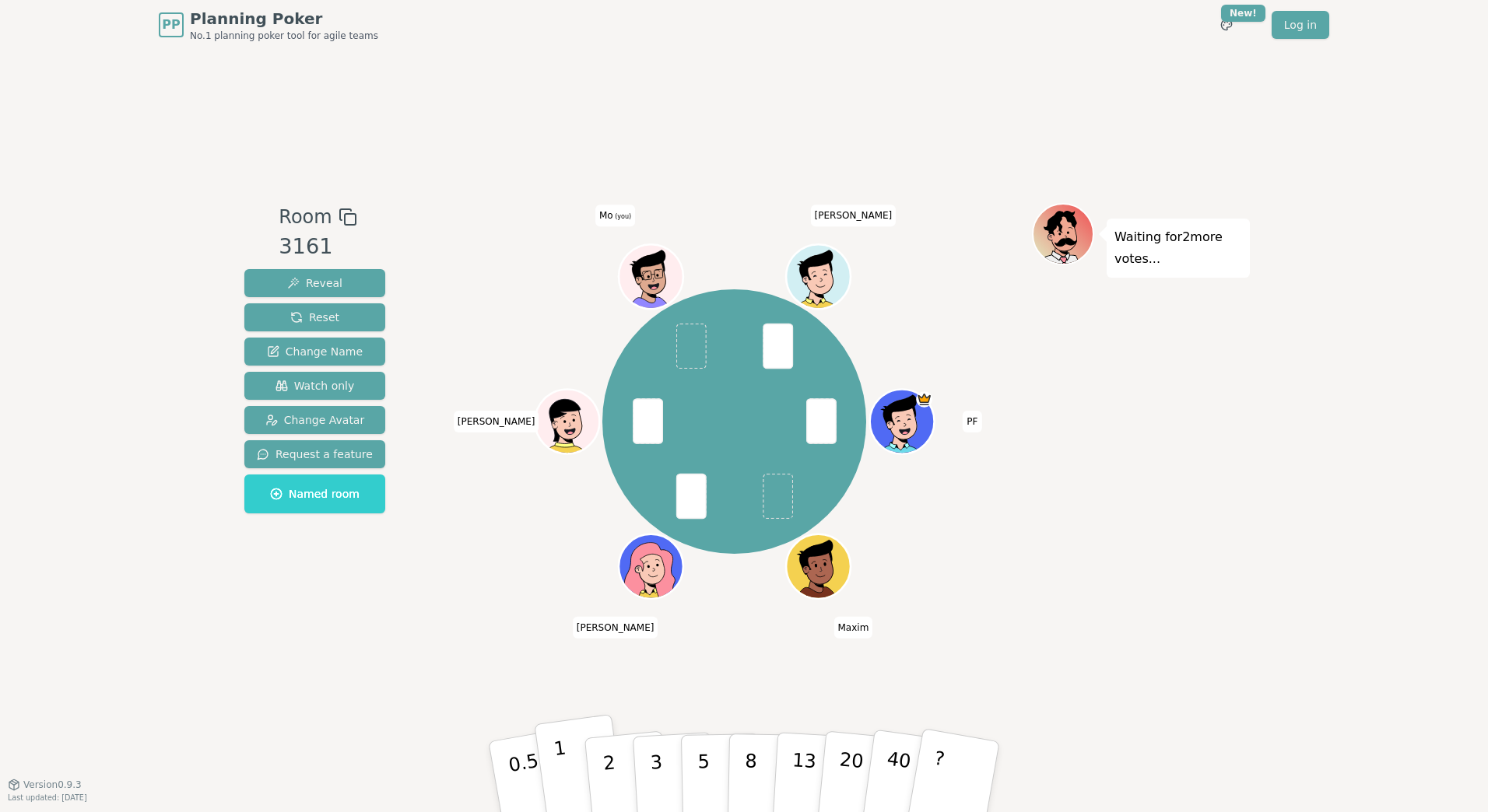
click at [577, 611] on button "1" at bounding box center [580, 777] width 93 height 126
click at [716, 611] on div "Room 3161 Reveal Reset Change Name Watch only Change Avatar Request a feature N…" at bounding box center [744, 417] width 1012 height 734
click at [557, 611] on p "1" at bounding box center [564, 780] width 23 height 85
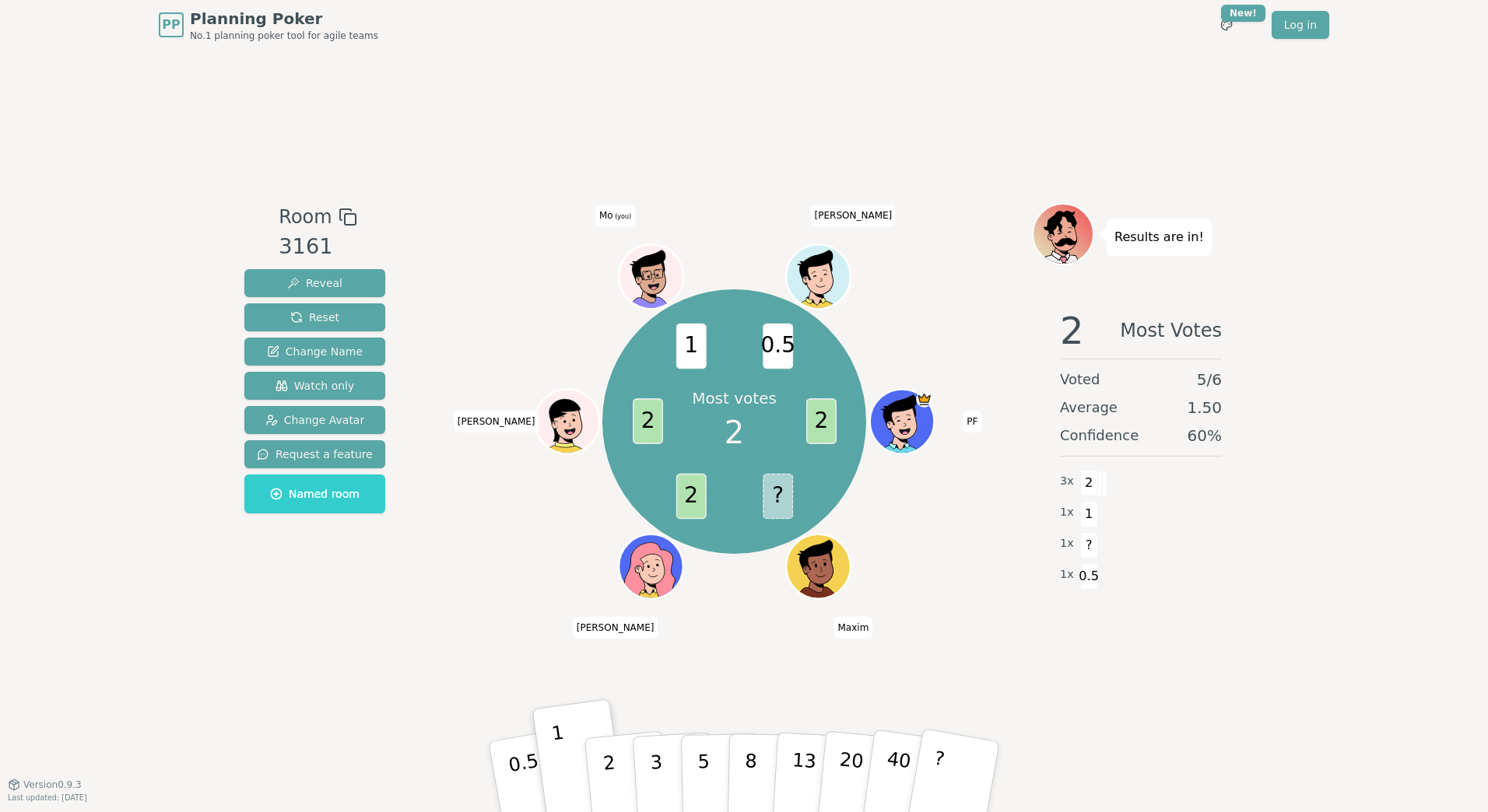
click at [774, 493] on span "?" at bounding box center [777, 496] width 31 height 45
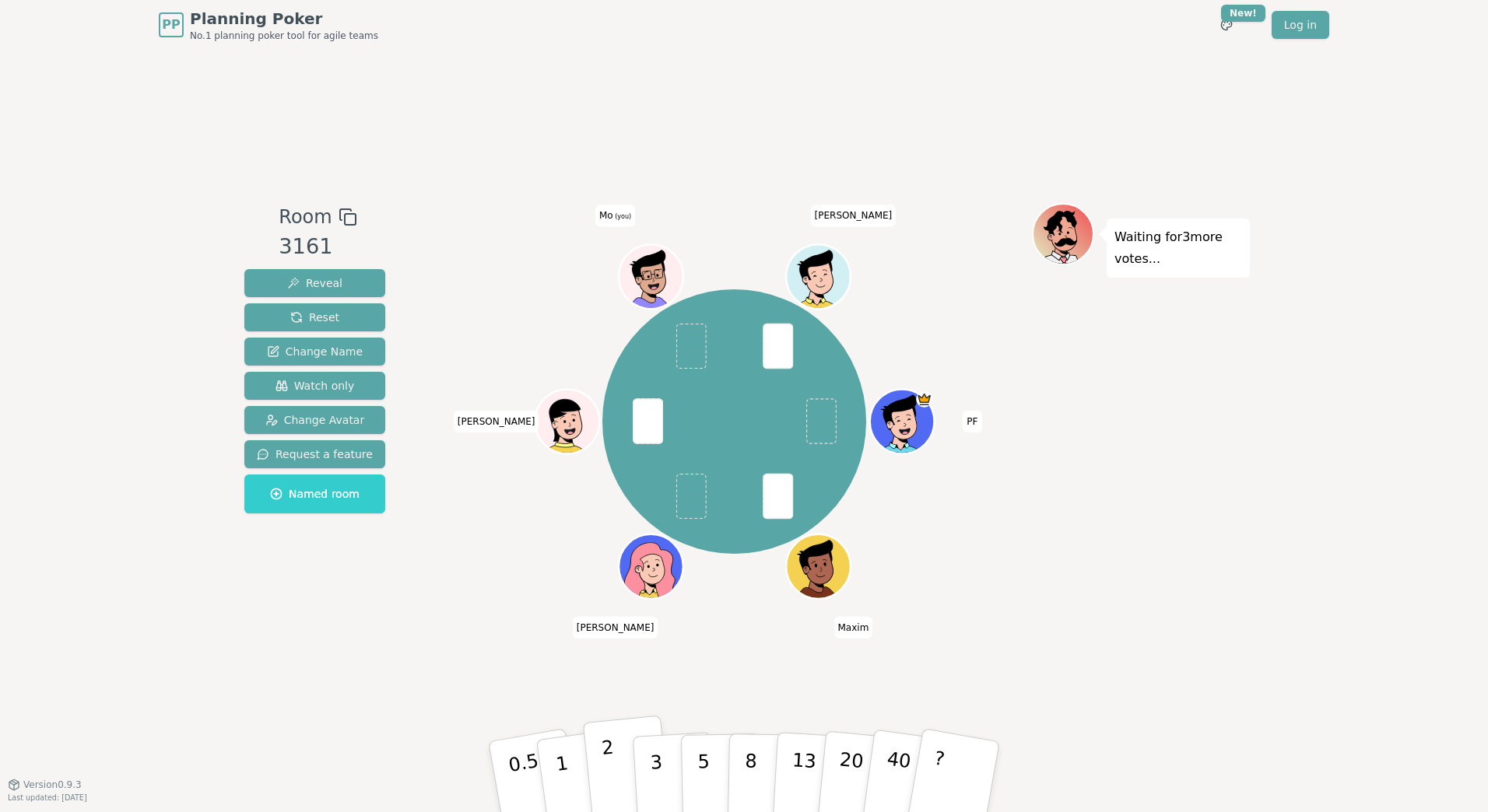
click at [608, 611] on p "2" at bounding box center [611, 780] width 20 height 85
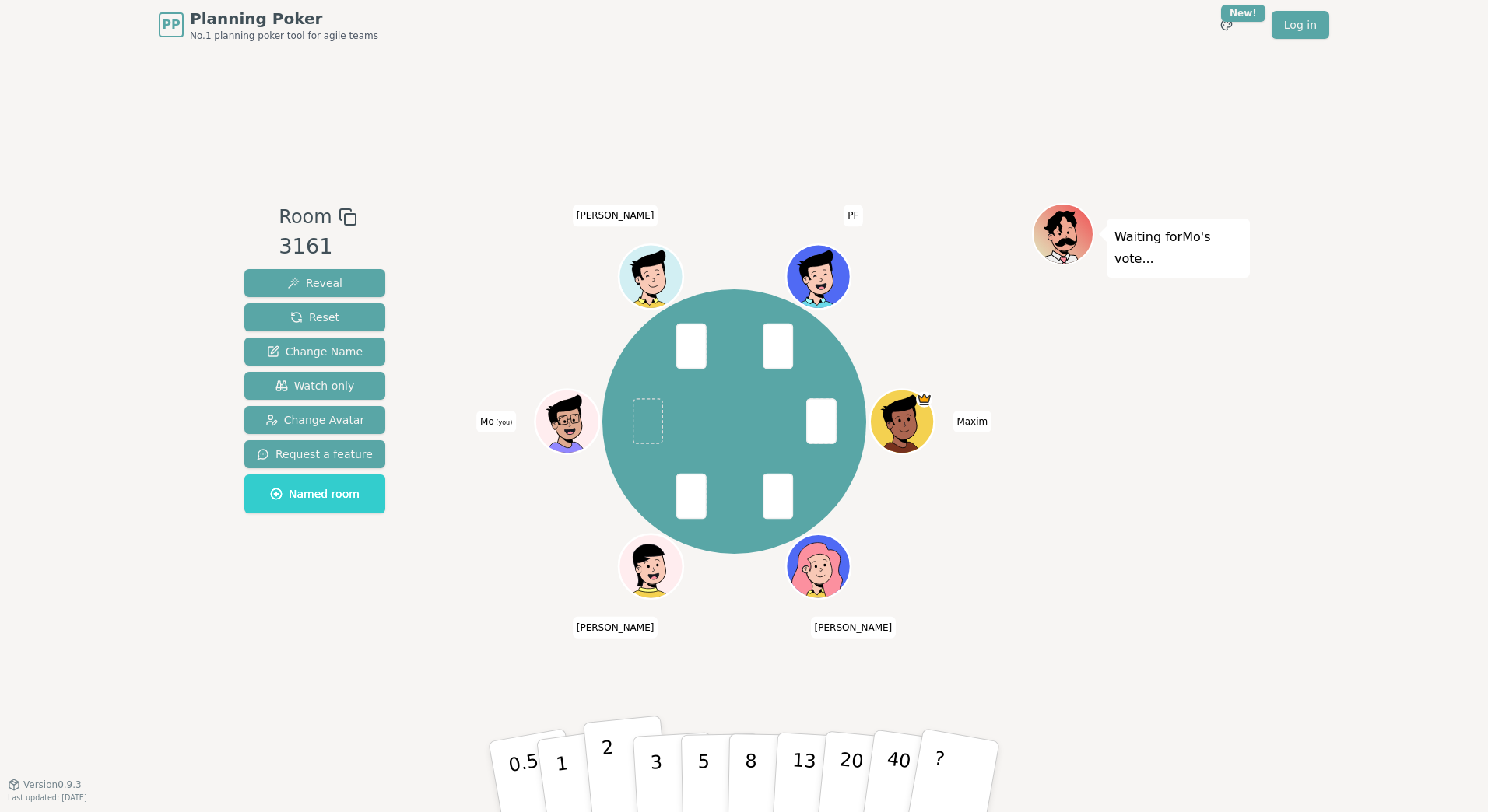
click at [611, 611] on p "2" at bounding box center [611, 780] width 20 height 85
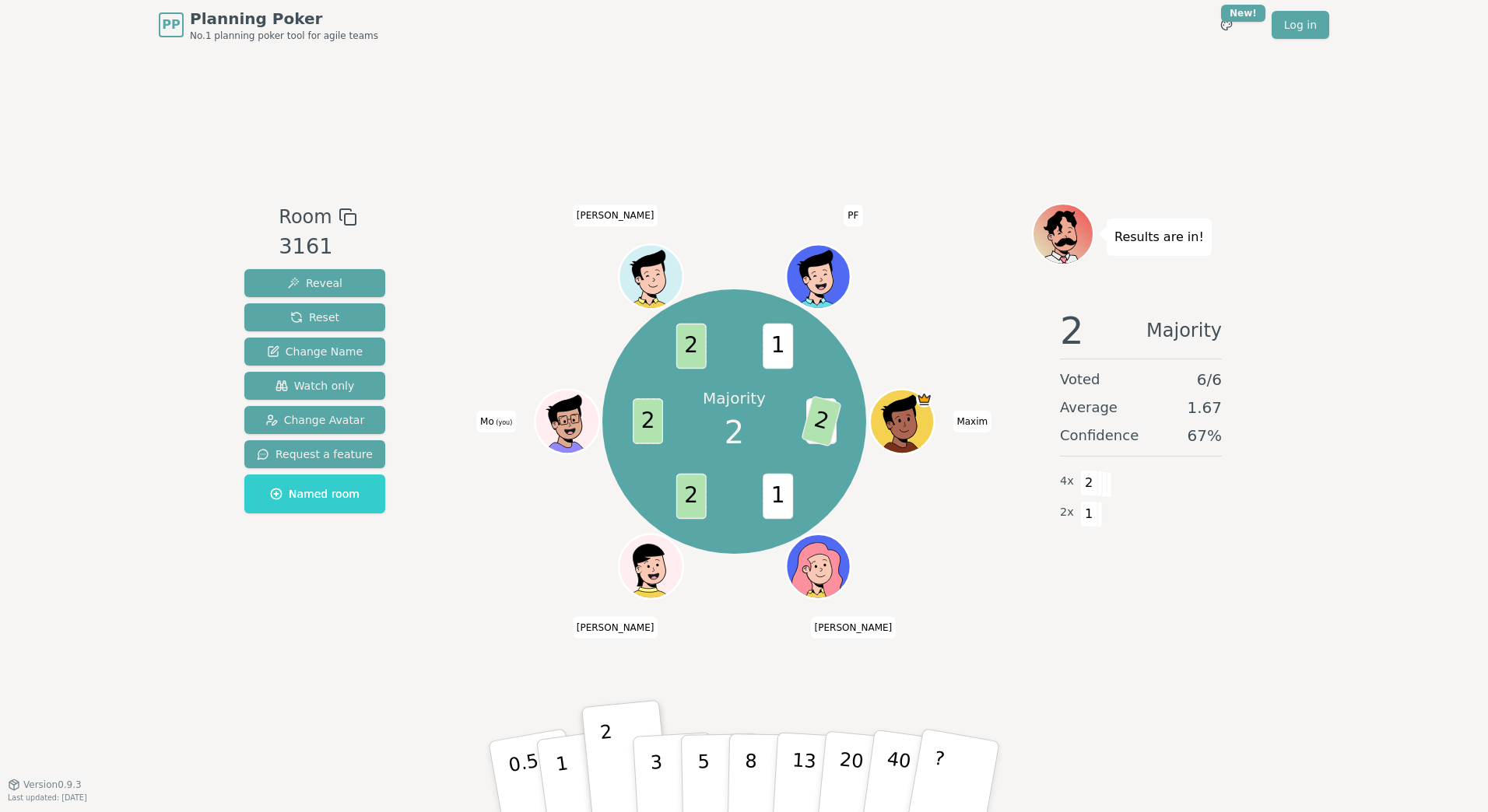
click at [1174, 554] on div "PP Planning Poker No.1 planning poker tool for agile teams Toggle theme New! Lo…" at bounding box center [744, 406] width 1488 height 812
